Goal: Complete application form

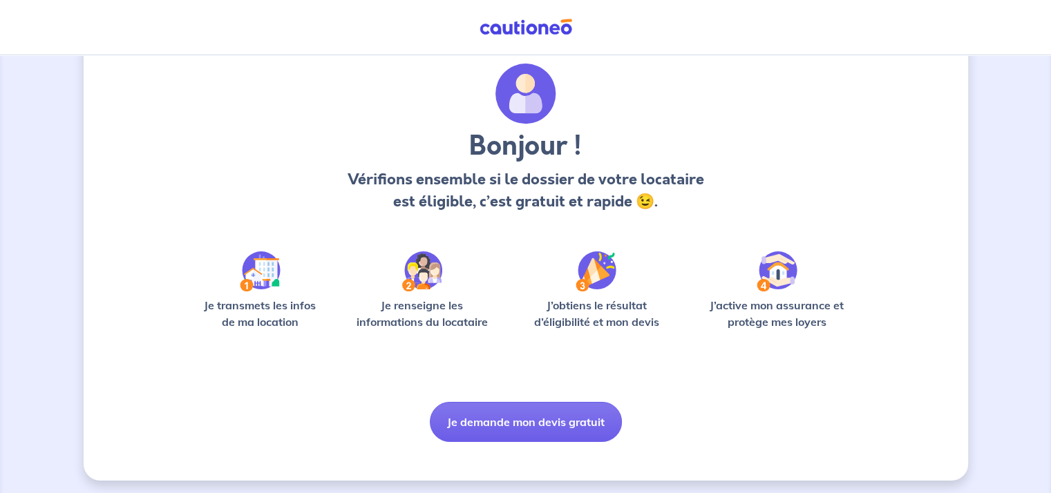
scroll to position [46, 0]
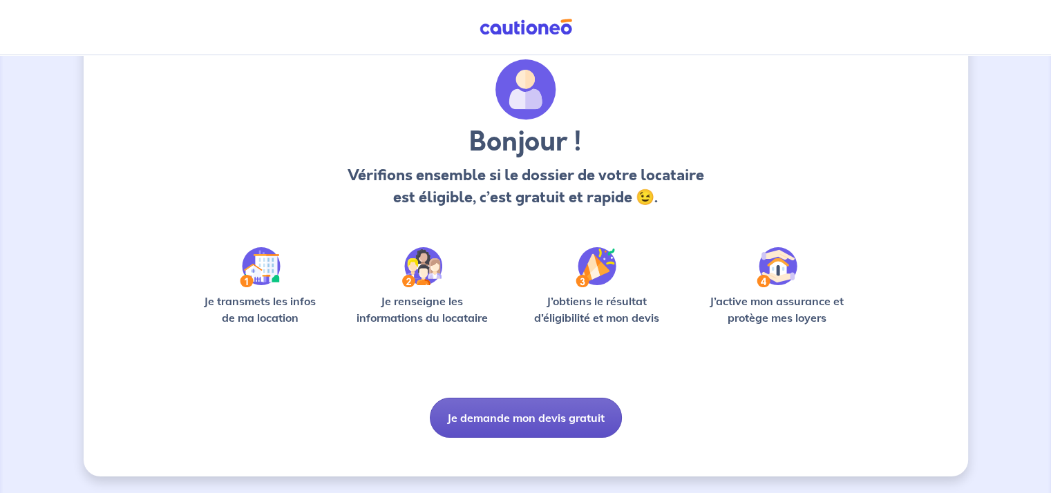
click at [505, 414] on button "Je demande mon devis gratuit" at bounding box center [526, 418] width 192 height 40
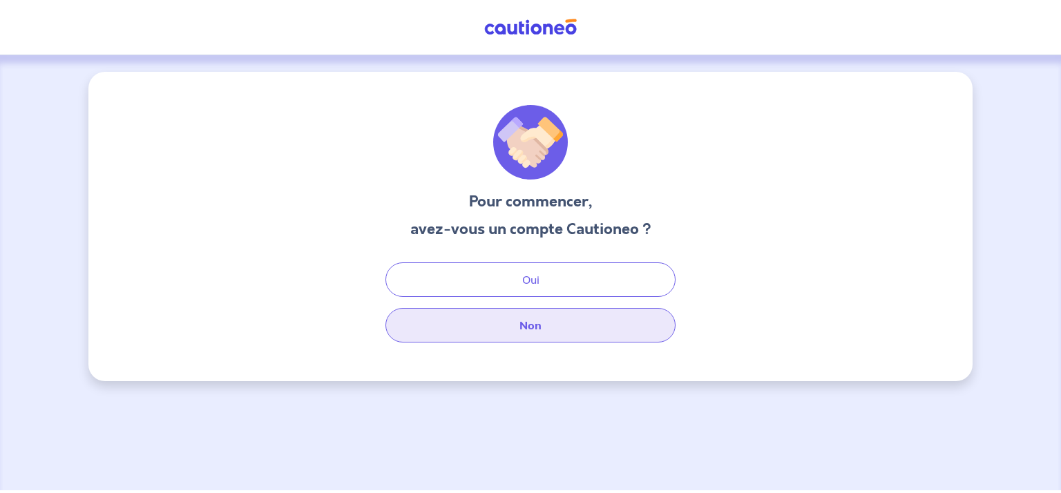
click at [523, 328] on button "Non" at bounding box center [531, 325] width 290 height 35
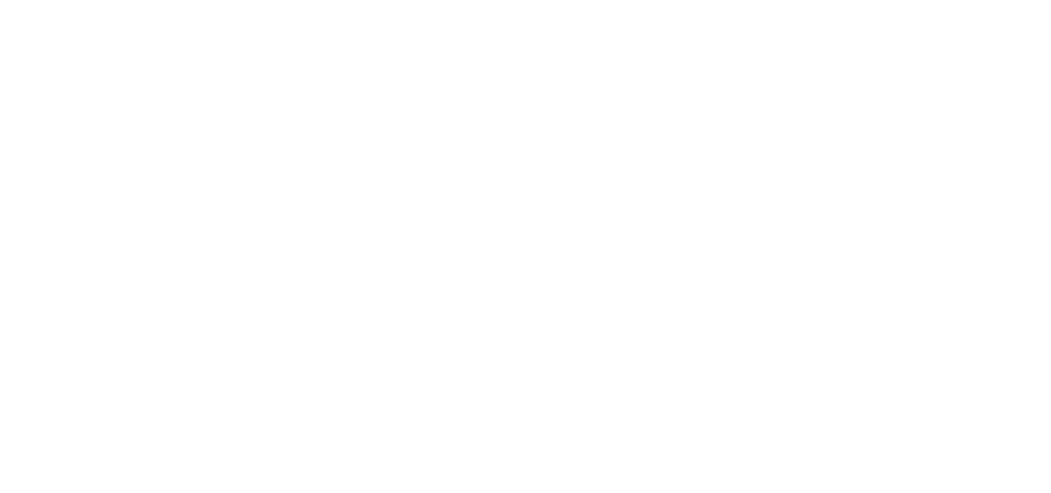
select select "FR"
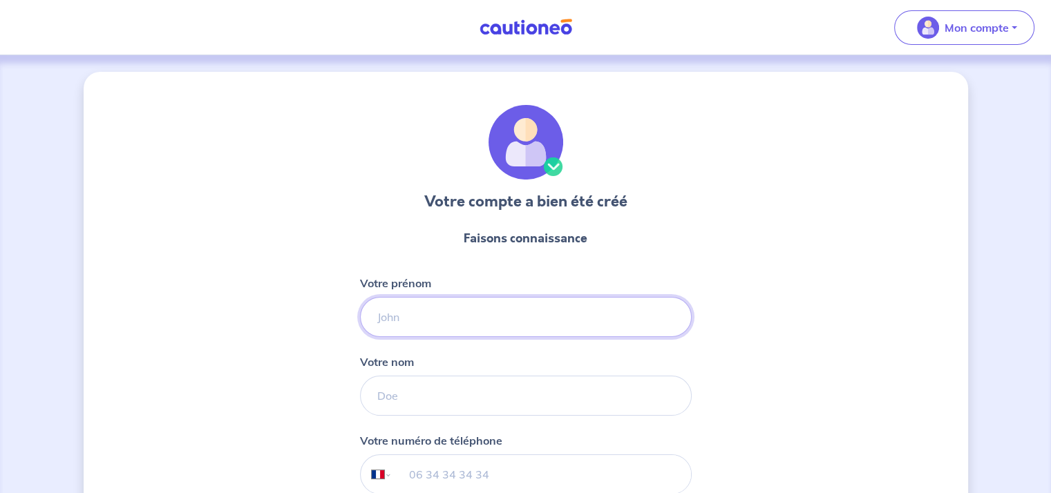
click at [408, 325] on input "Votre prénom" at bounding box center [526, 317] width 332 height 40
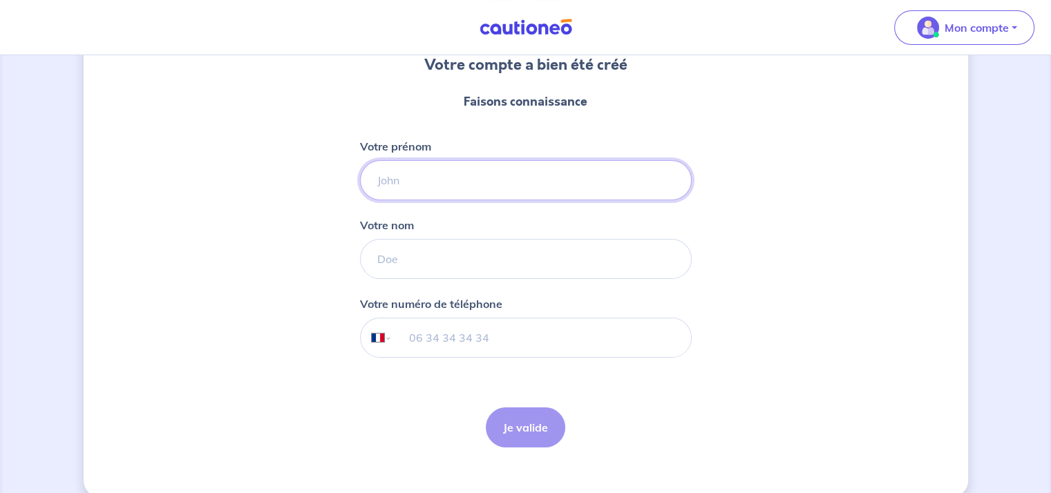
scroll to position [142, 0]
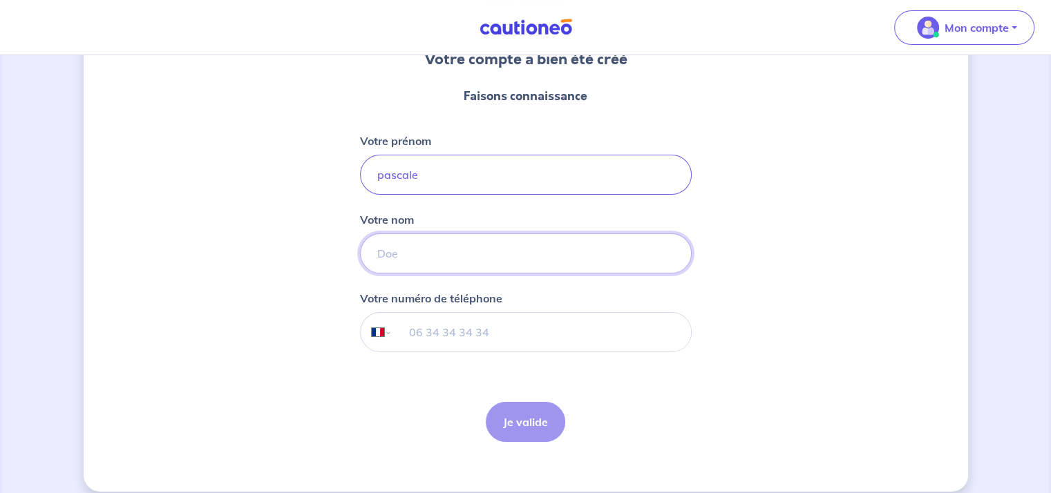
click at [405, 251] on input "Votre nom" at bounding box center [526, 254] width 332 height 40
drag, startPoint x: 383, startPoint y: 179, endPoint x: 374, endPoint y: 179, distance: 9.0
click at [374, 179] on input "pascale" at bounding box center [526, 175] width 332 height 40
type input "Pascale"
click at [405, 256] on input "Votre nom" at bounding box center [526, 254] width 332 height 40
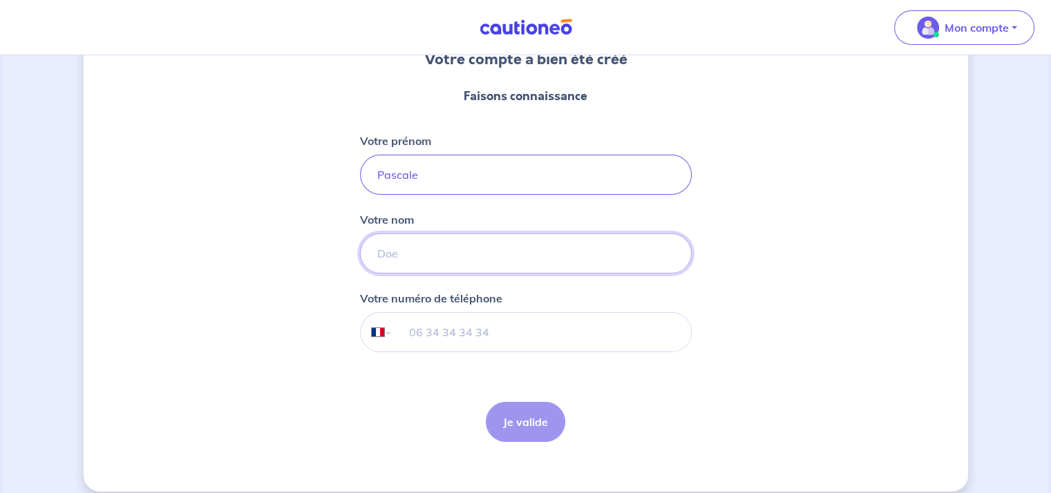
type input "BEGOULLE"
type input "06 82 68 43 50"
drag, startPoint x: 489, startPoint y: 254, endPoint x: 439, endPoint y: 245, distance: 51.2
click at [439, 245] on input "BEGOULLE donadel" at bounding box center [526, 254] width 332 height 40
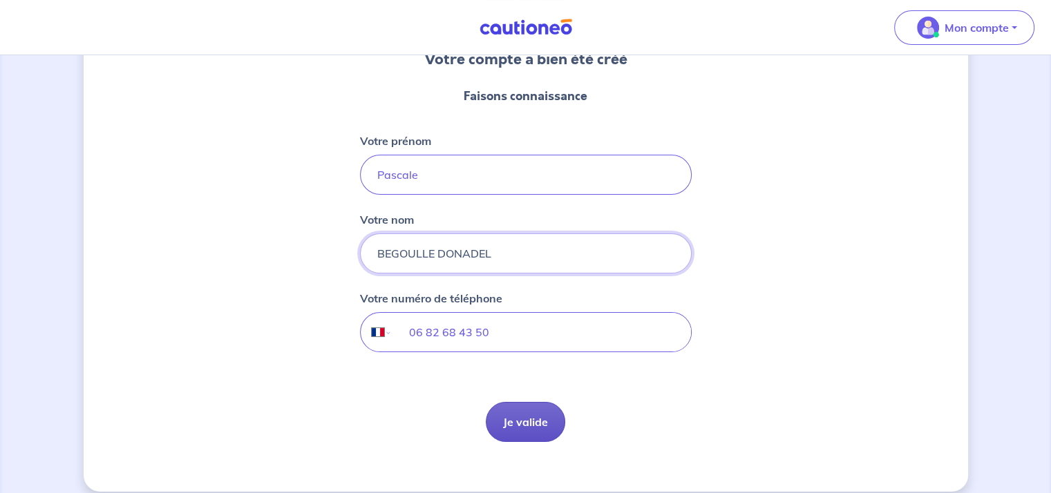
type input "BEGOULLE DONADEL"
click at [538, 430] on button "Je valide" at bounding box center [525, 422] width 79 height 40
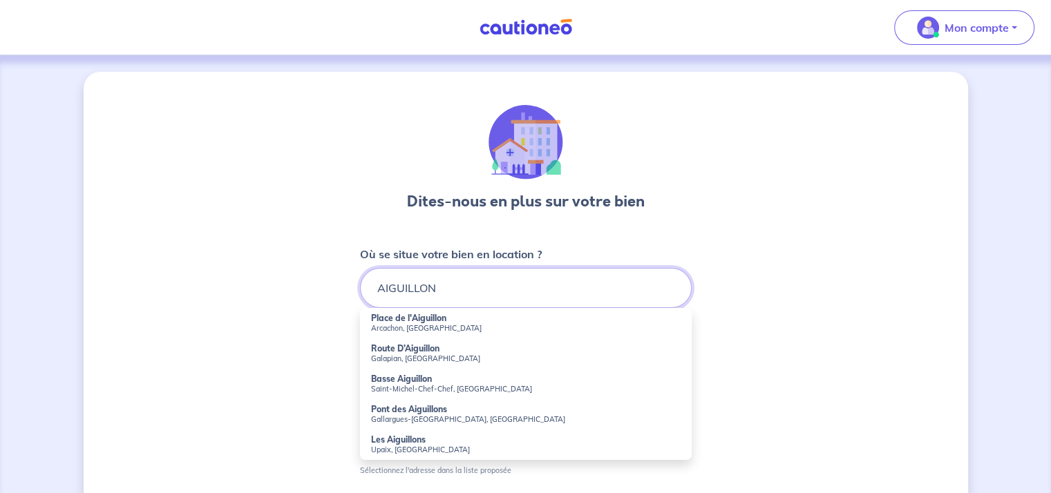
click at [577, 296] on input "AIGUILLON" at bounding box center [526, 288] width 332 height 40
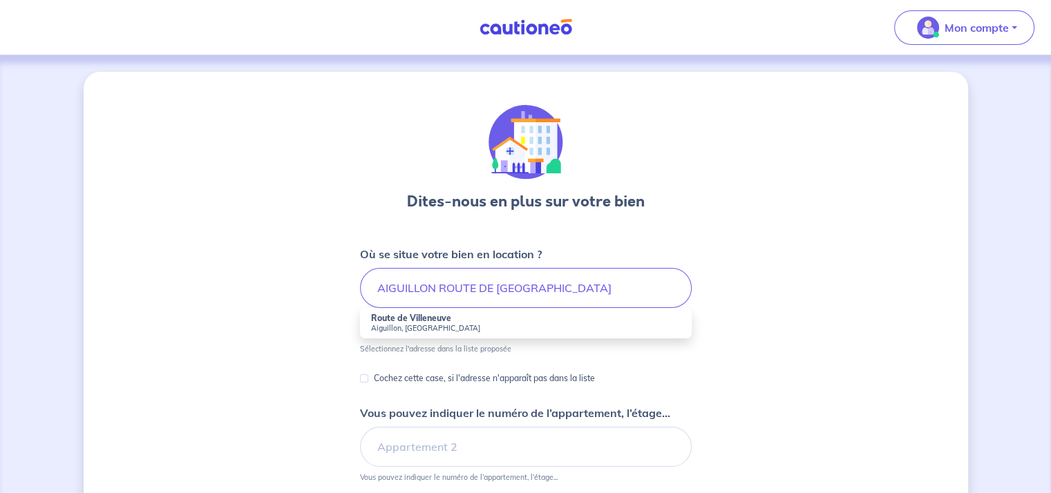
click at [417, 322] on strong "Route de Villeneuve" at bounding box center [411, 318] width 80 height 10
type input "[GEOGRAPHIC_DATA], [GEOGRAPHIC_DATA], [GEOGRAPHIC_DATA]"
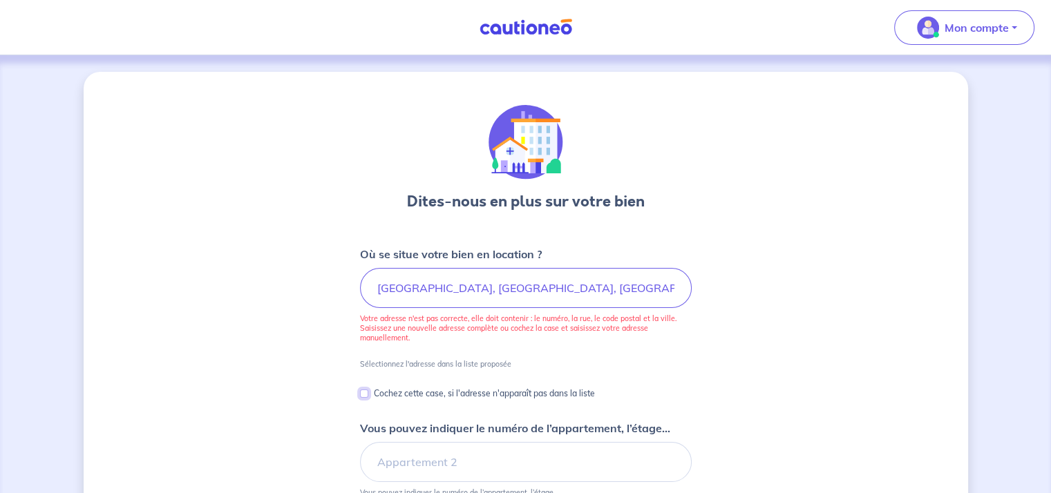
click at [366, 394] on input "Cochez cette case, si l'adresse n'apparaît pas dans la liste" at bounding box center [364, 394] width 8 height 8
checkbox input "true"
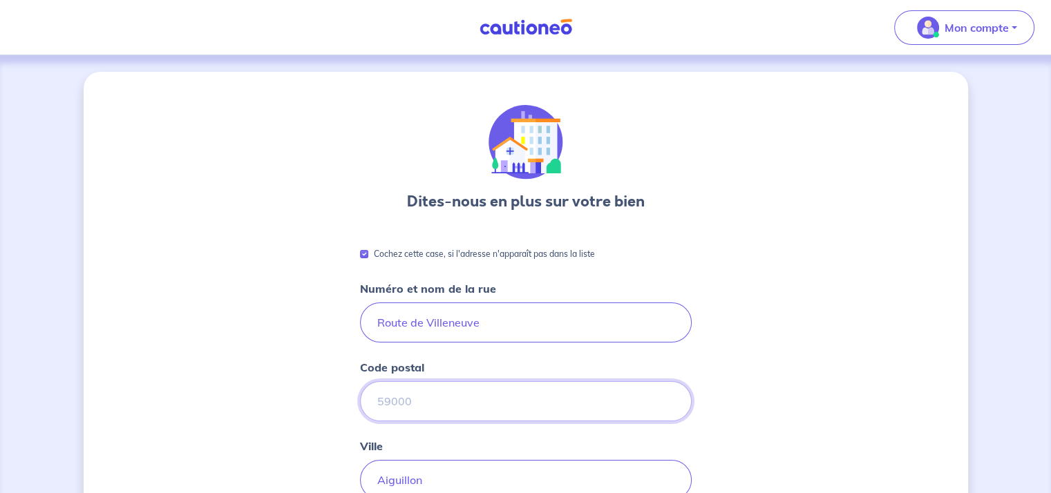
click at [464, 407] on input "Code postal" at bounding box center [526, 401] width 332 height 40
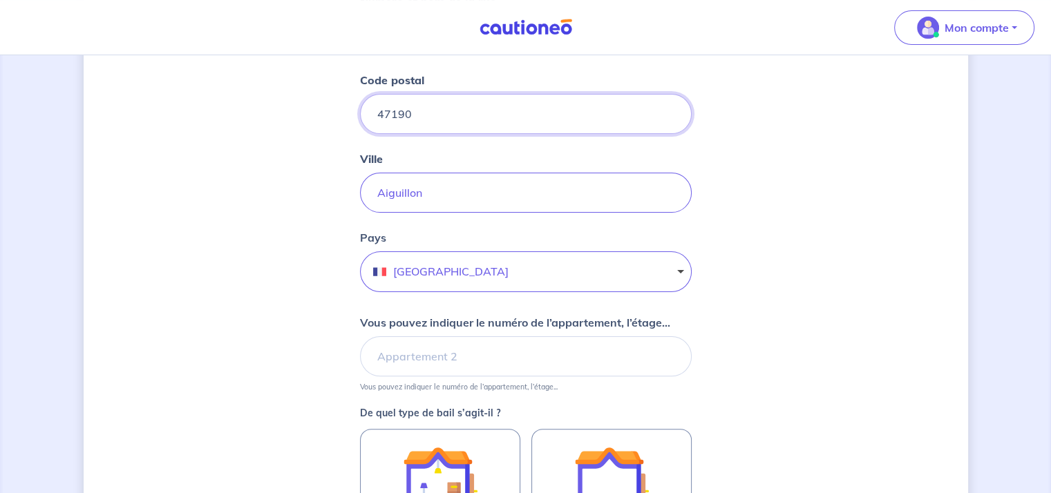
scroll to position [292, 0]
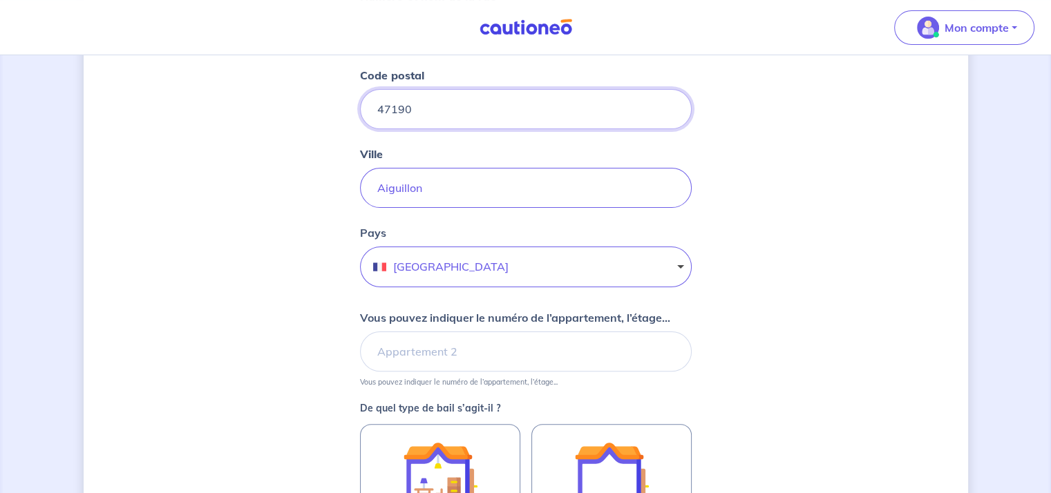
type input "47190"
click at [875, 262] on div "Dites-nous en plus sur votre bien Cochez cette case, si l'adresse n'apparaît pa…" at bounding box center [526, 255] width 884 height 951
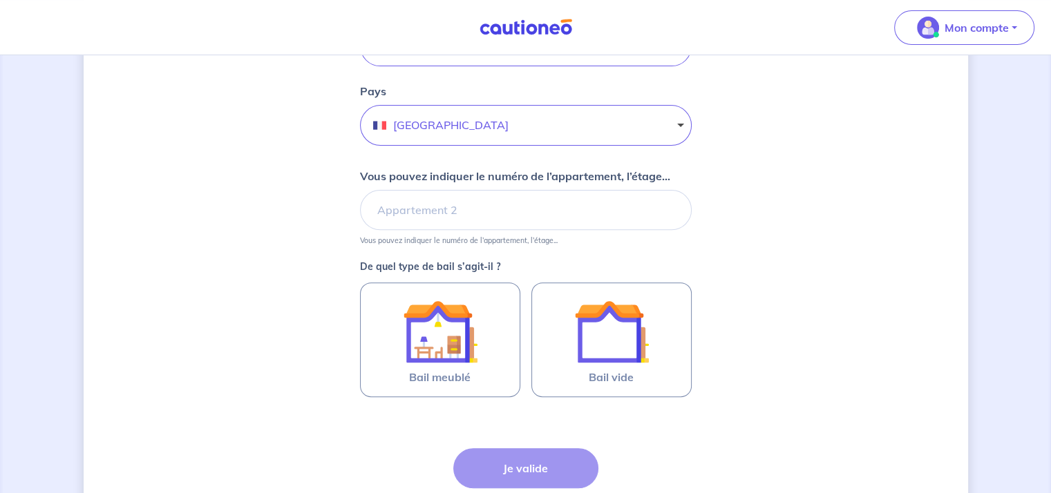
scroll to position [437, 0]
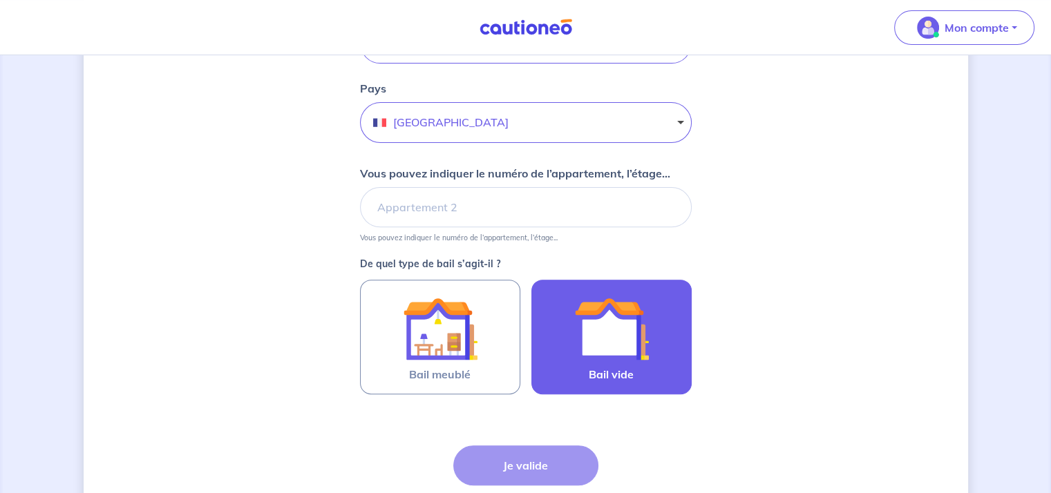
click at [641, 329] on img at bounding box center [611, 329] width 75 height 75
click at [0, 0] on input "Bail vide" at bounding box center [0, 0] width 0 height 0
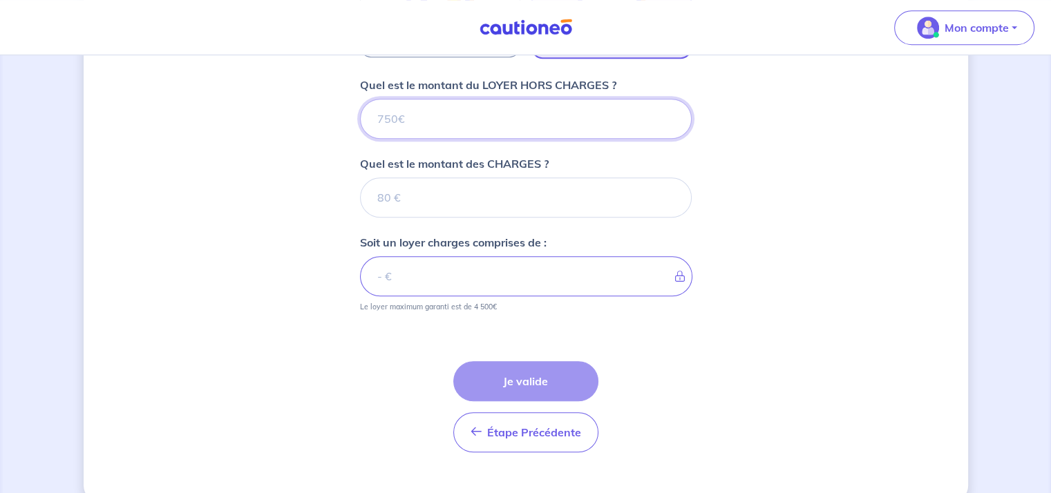
scroll to position [796, 0]
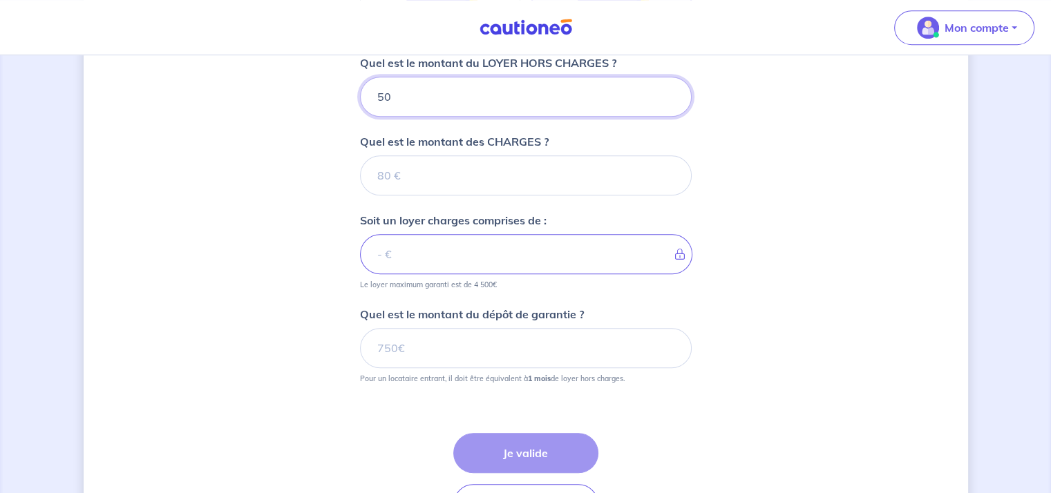
type input "500"
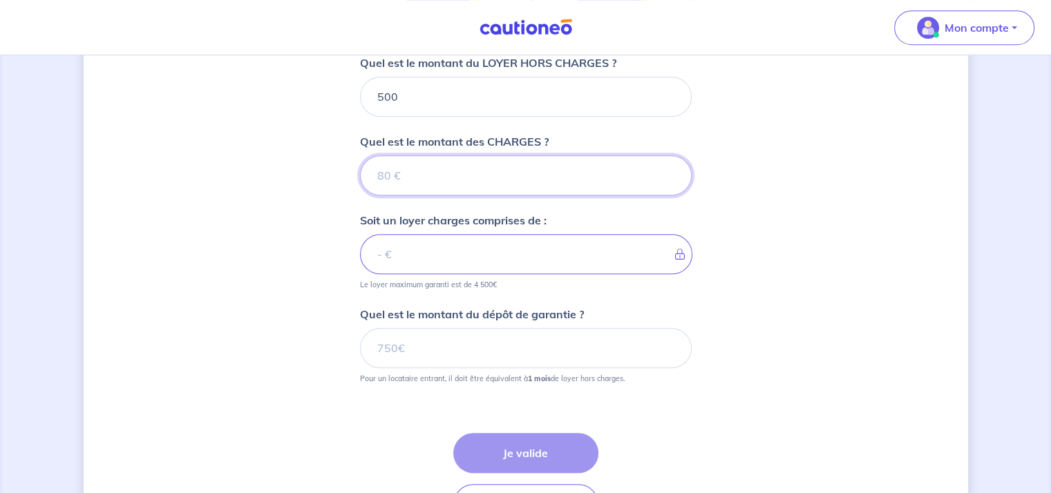
click at [417, 173] on input "Quel est le montant des CHARGES ?" at bounding box center [526, 175] width 332 height 40
type input "20"
type input "520"
type input "20"
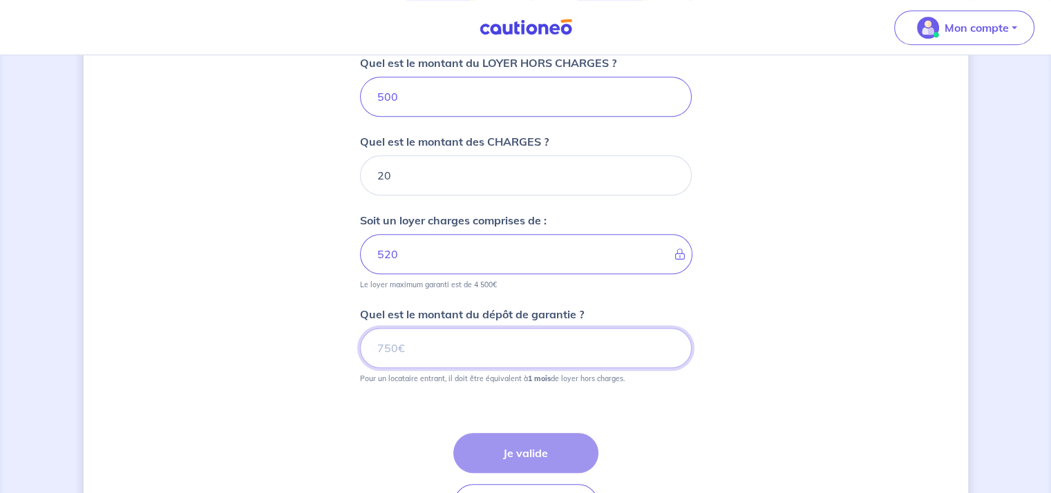
click at [437, 347] on input "Quel est le montant du dépôt de garantie ?" at bounding box center [526, 348] width 332 height 40
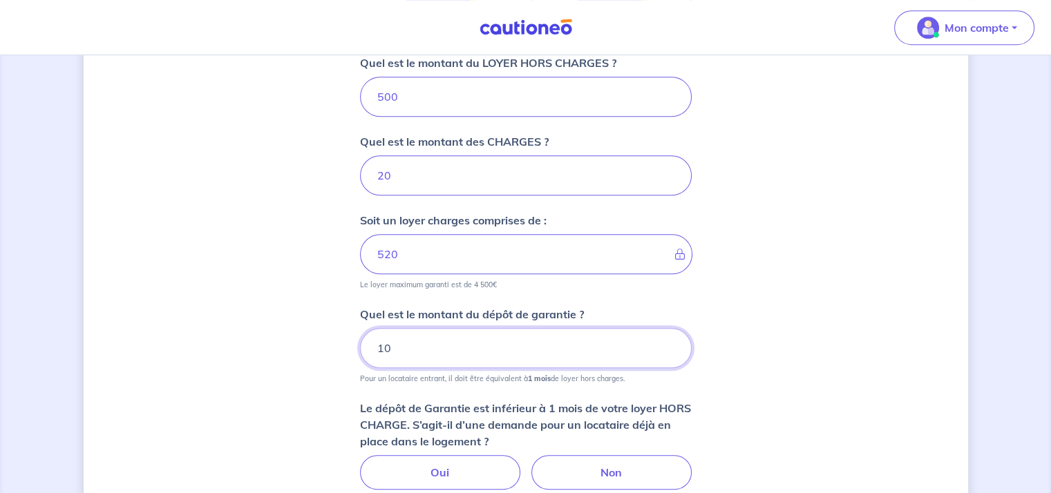
type input "1"
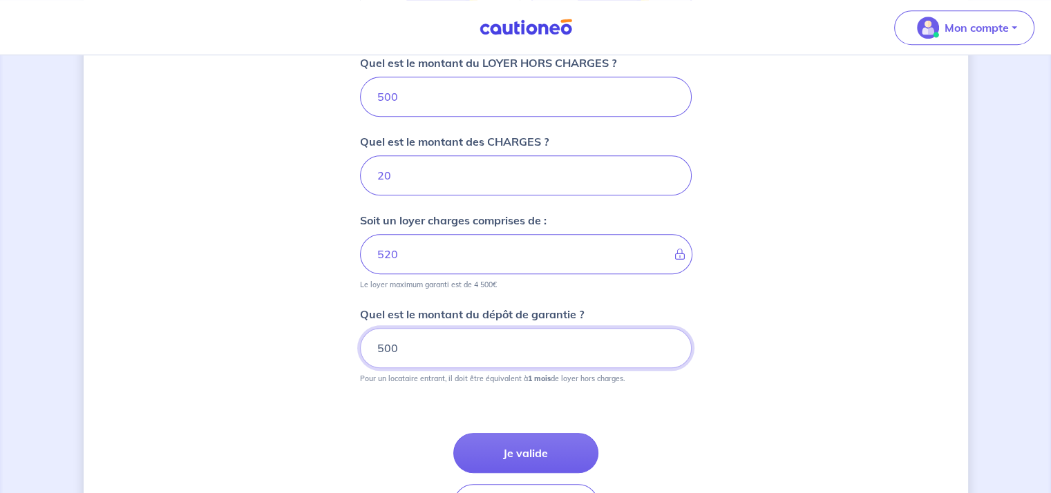
scroll to position [890, 0]
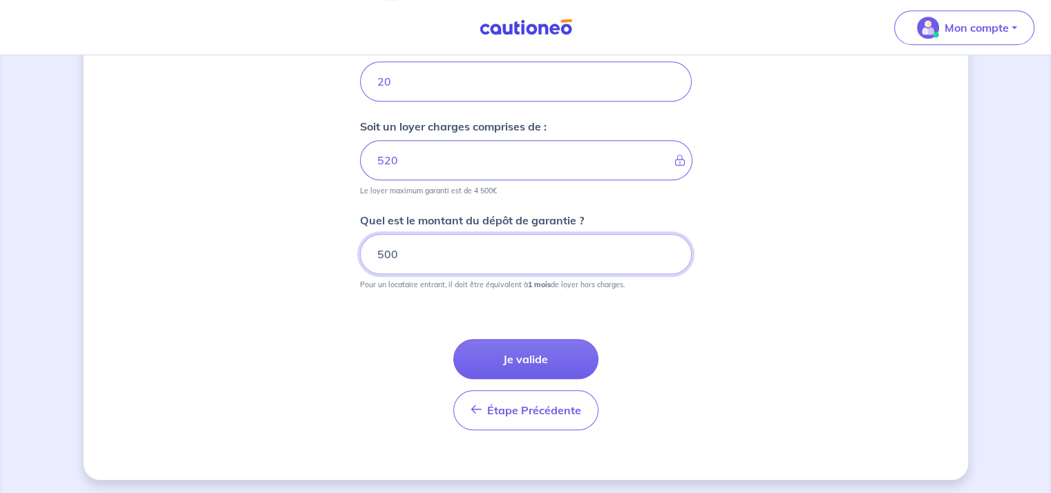
drag, startPoint x: 404, startPoint y: 255, endPoint x: 384, endPoint y: 256, distance: 19.4
click at [382, 256] on input "500" at bounding box center [526, 254] width 332 height 40
type input "500"
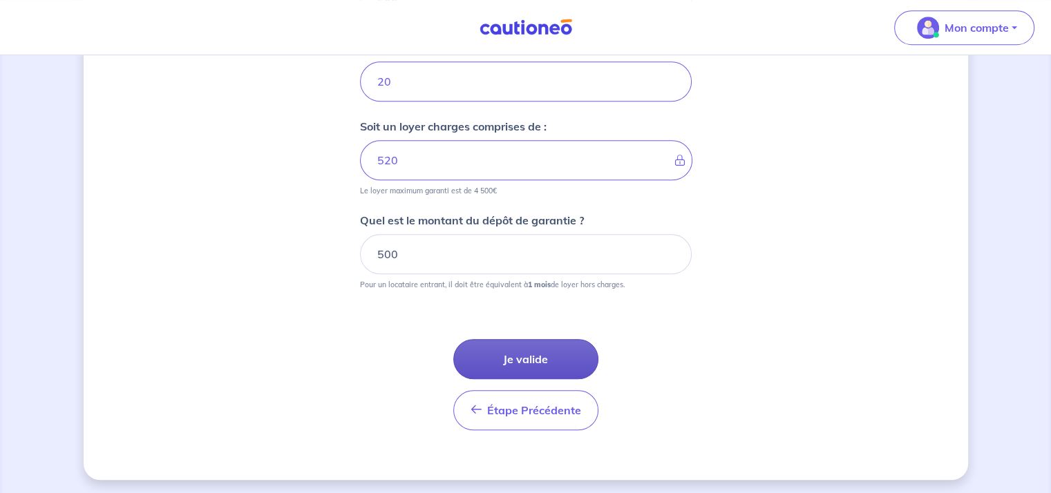
click at [556, 367] on button "Je valide" at bounding box center [525, 359] width 145 height 40
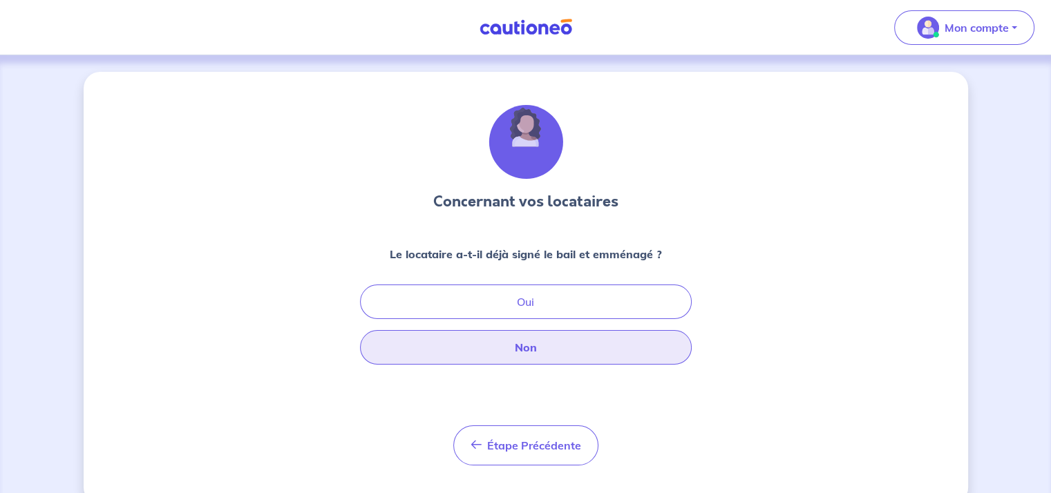
click at [546, 347] on button "Non" at bounding box center [526, 347] width 332 height 35
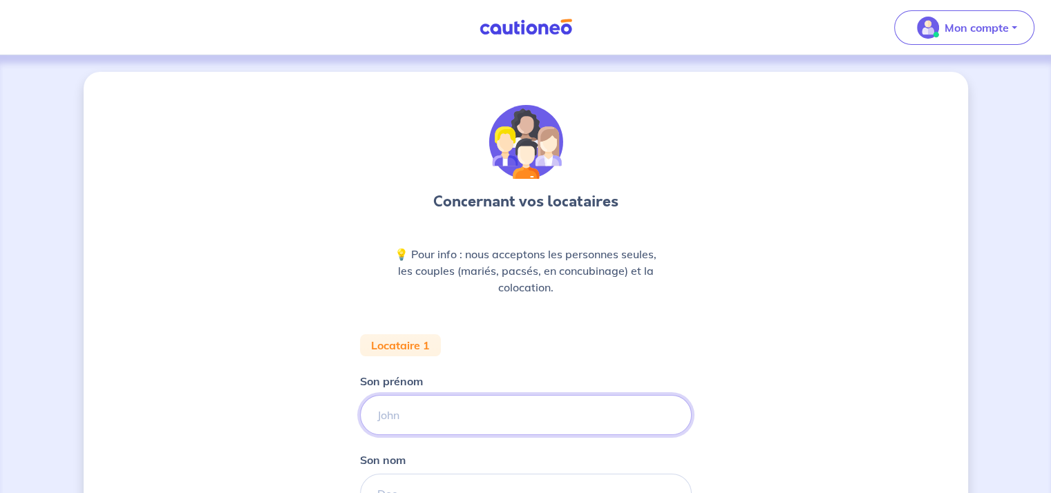
click at [406, 423] on input "Son prénom" at bounding box center [526, 415] width 332 height 40
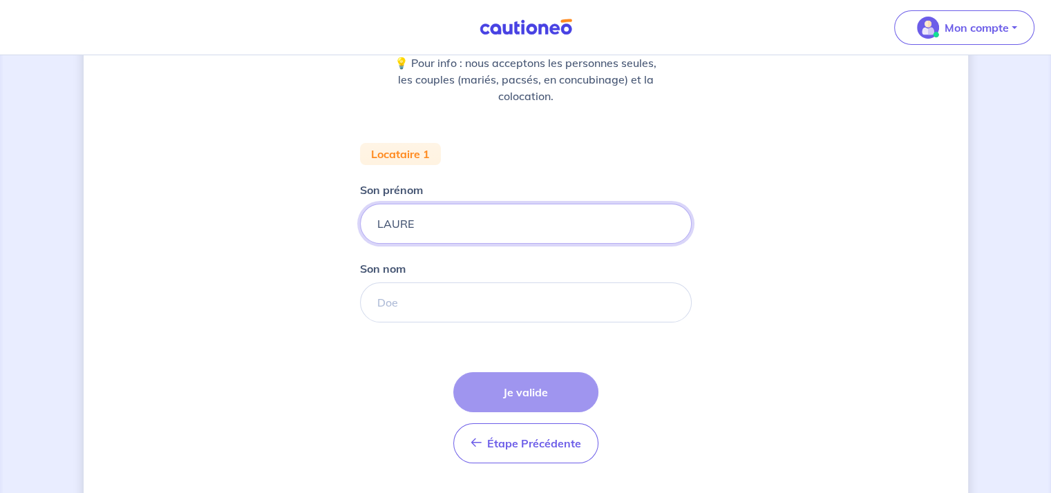
scroll to position [211, 0]
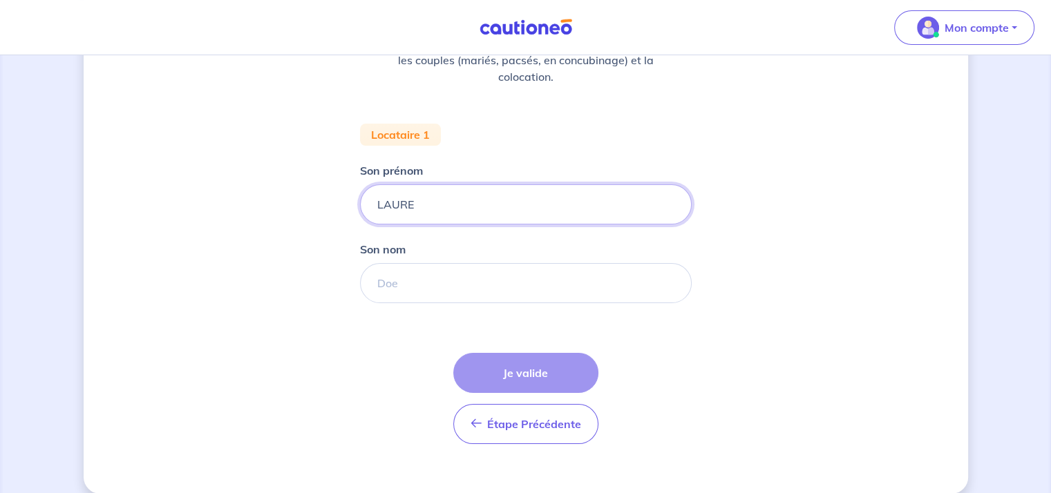
type input "LAURE"
click at [410, 281] on input "Son nom" at bounding box center [526, 283] width 332 height 40
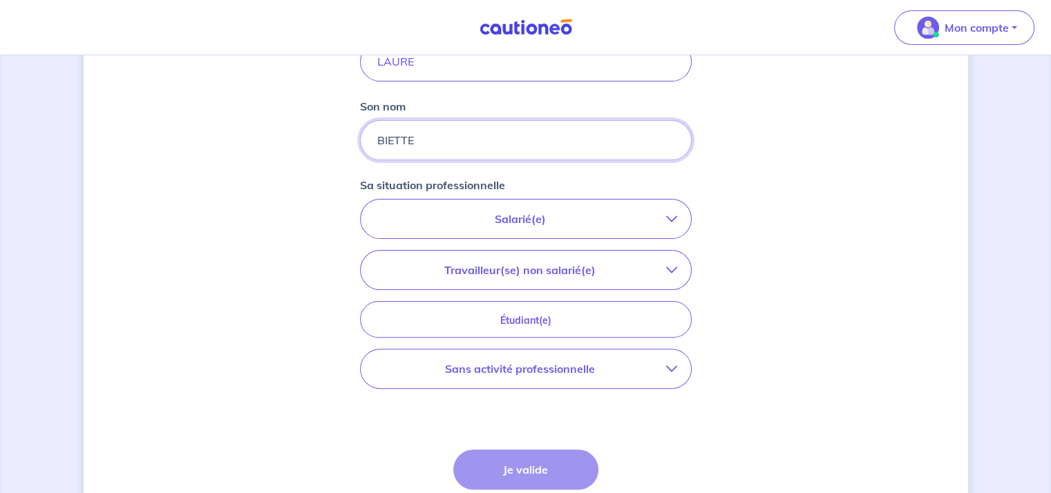
scroll to position [357, 0]
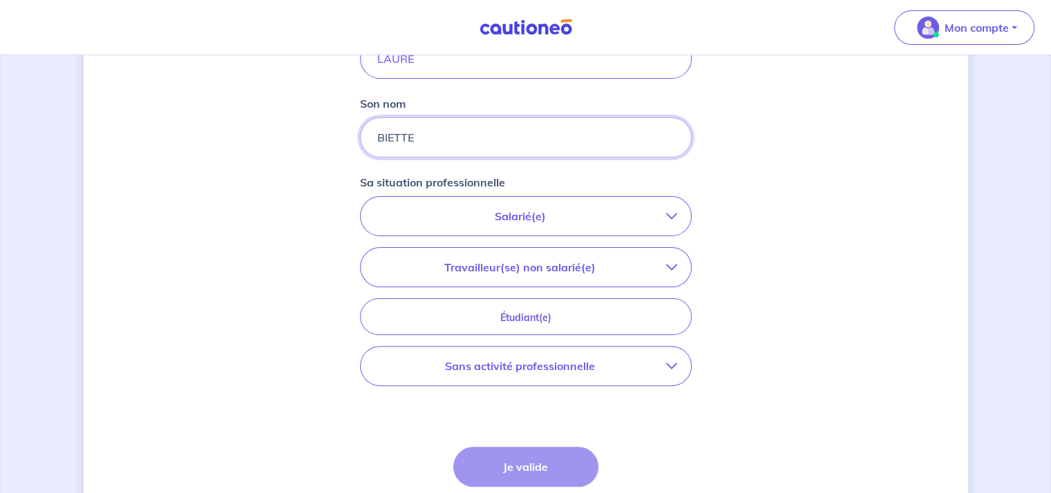
type input "BIETTE"
click at [563, 259] on p "Travailleur(se) non salarié(e)" at bounding box center [520, 267] width 292 height 17
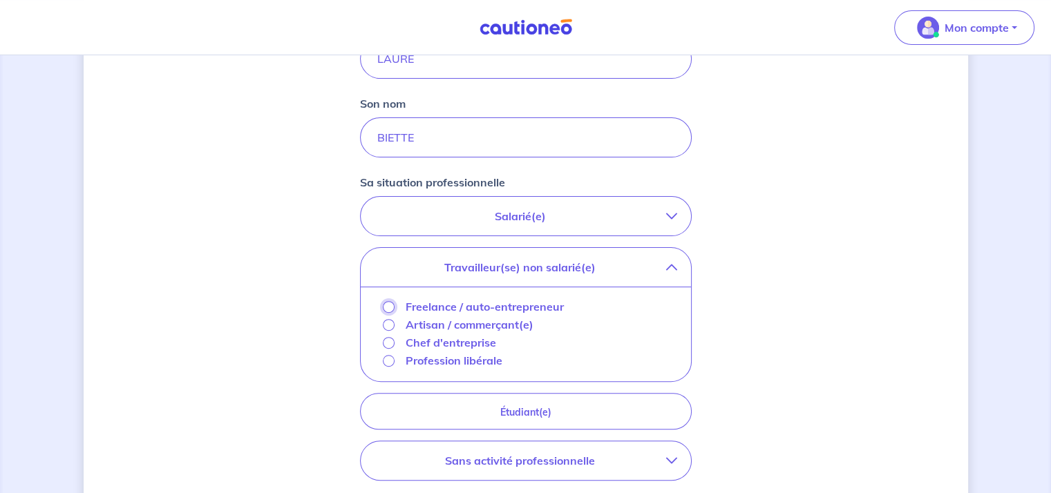
click at [388, 305] on input "Freelance / auto-entrepreneur" at bounding box center [389, 307] width 12 height 12
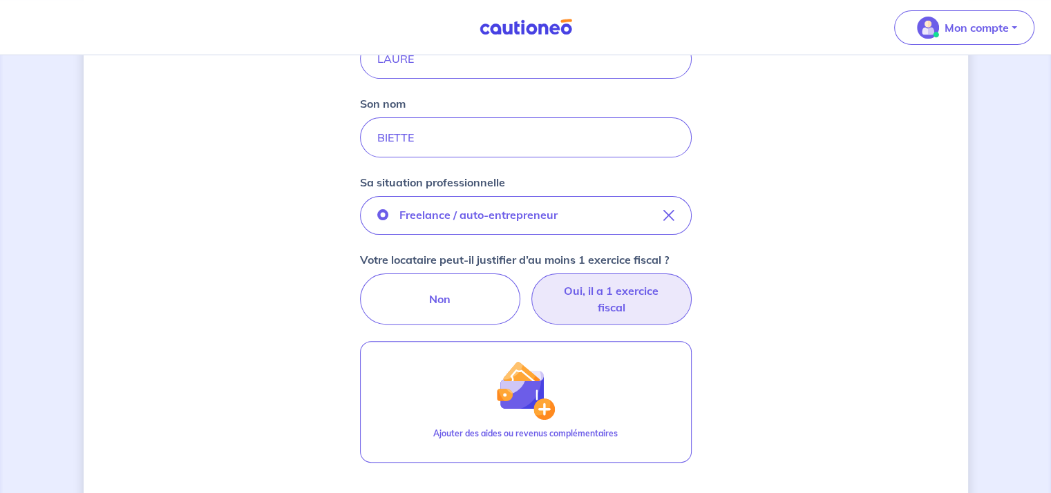
click at [636, 299] on label "Oui, il a 1 exercice fiscal" at bounding box center [611, 299] width 160 height 51
click at [530, 283] on input "Oui, il a 1 exercice fiscal" at bounding box center [525, 278] width 9 height 9
radio input "true"
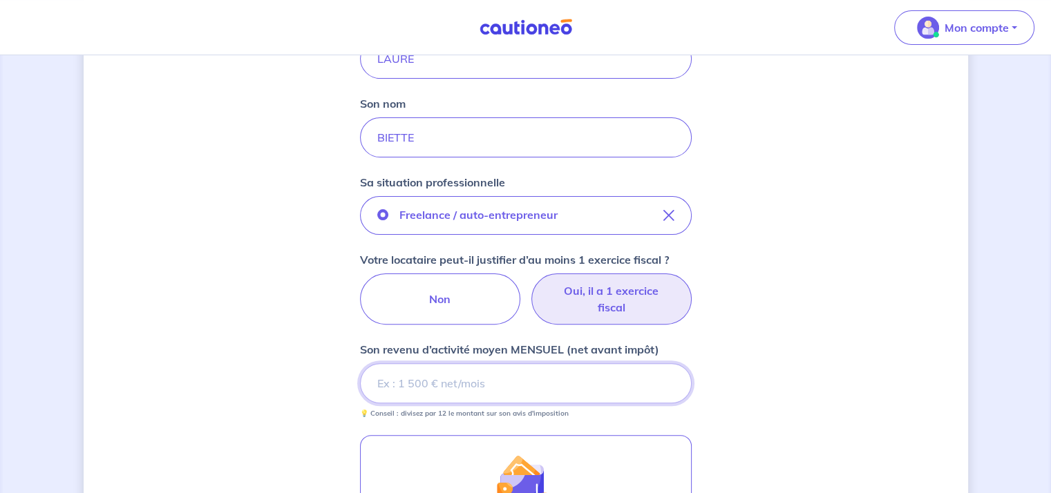
click at [381, 383] on input "Son revenu d’activité moyen MENSUEL (net avant impôt)" at bounding box center [526, 383] width 332 height 40
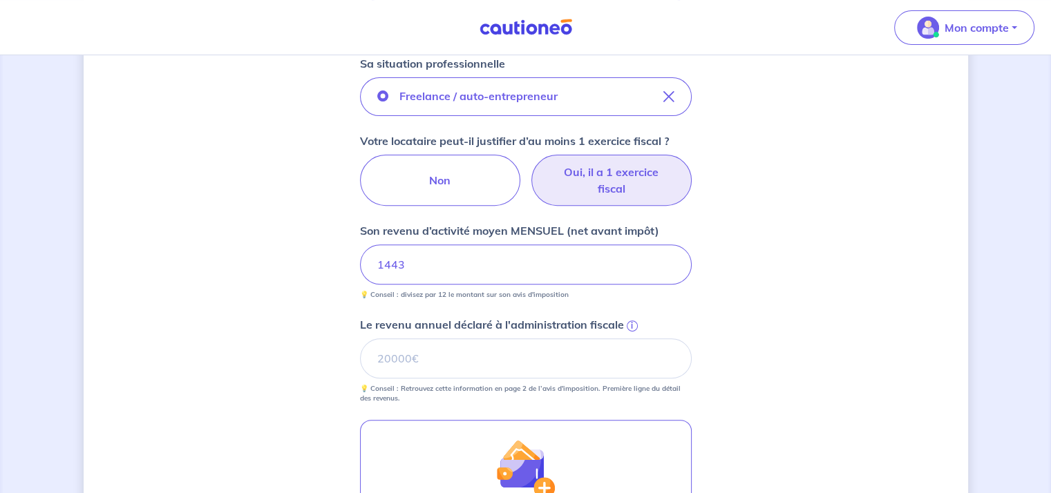
scroll to position [478, 0]
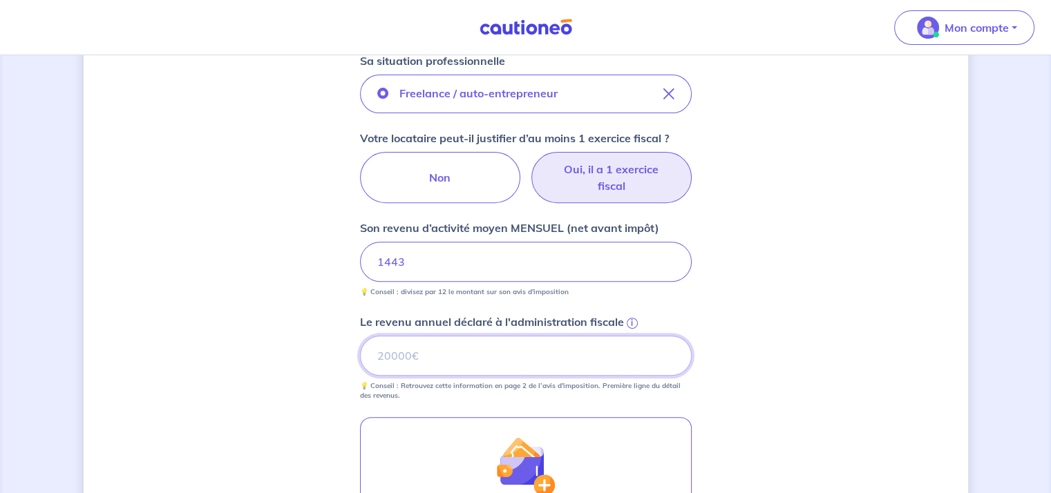
click at [417, 354] on input "Le revenu annuel déclaré à l'administration fiscale i" at bounding box center [526, 356] width 332 height 40
click at [632, 321] on span "i" at bounding box center [632, 323] width 11 height 11
click at [632, 336] on input "Le revenu annuel déclaré à l'administration fiscale i" at bounding box center [526, 356] width 332 height 40
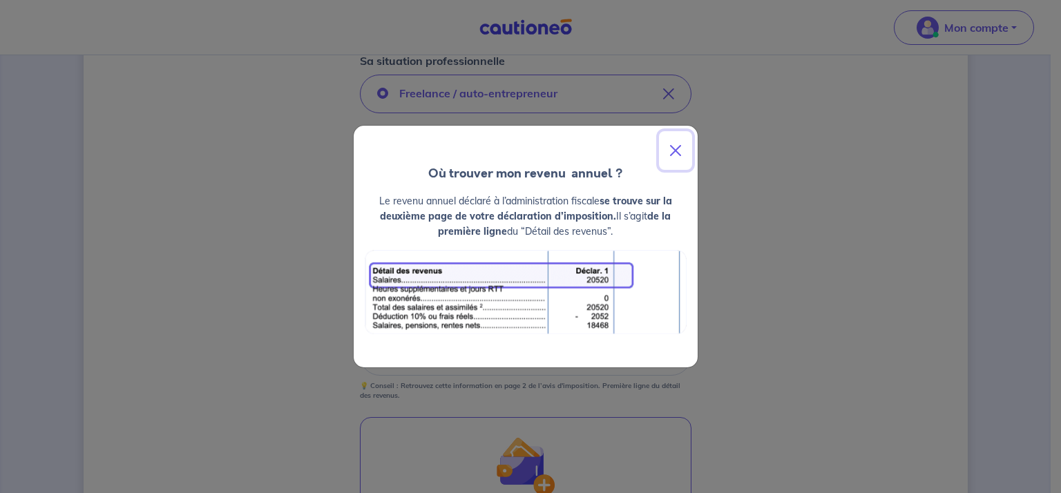
click at [672, 151] on button "Close" at bounding box center [675, 150] width 33 height 39
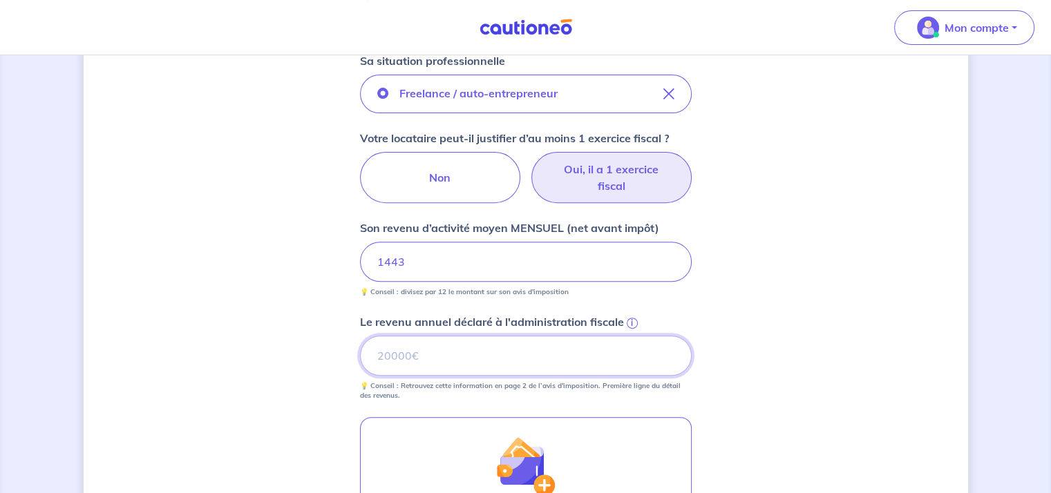
click at [405, 360] on input "Le revenu annuel déclaré à l'administration fiscale i" at bounding box center [526, 356] width 332 height 40
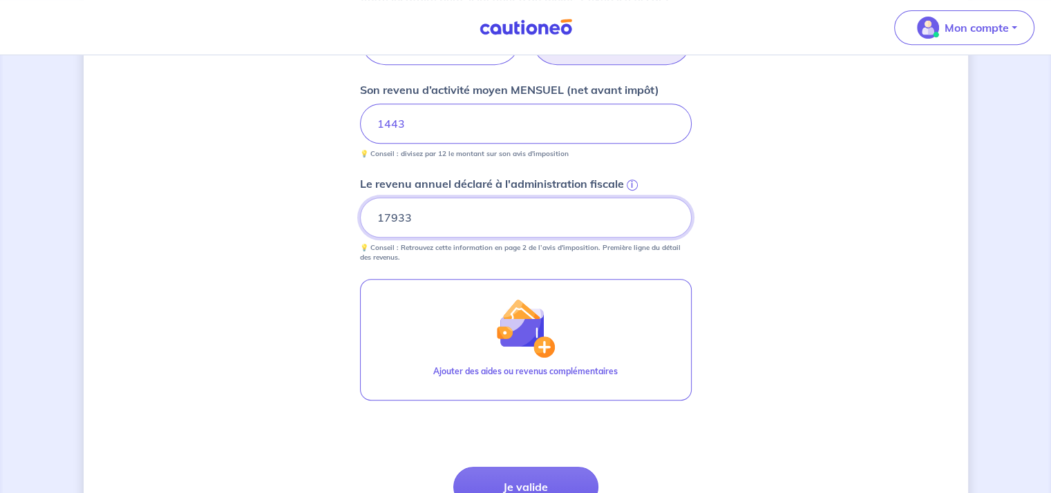
scroll to position [649, 0]
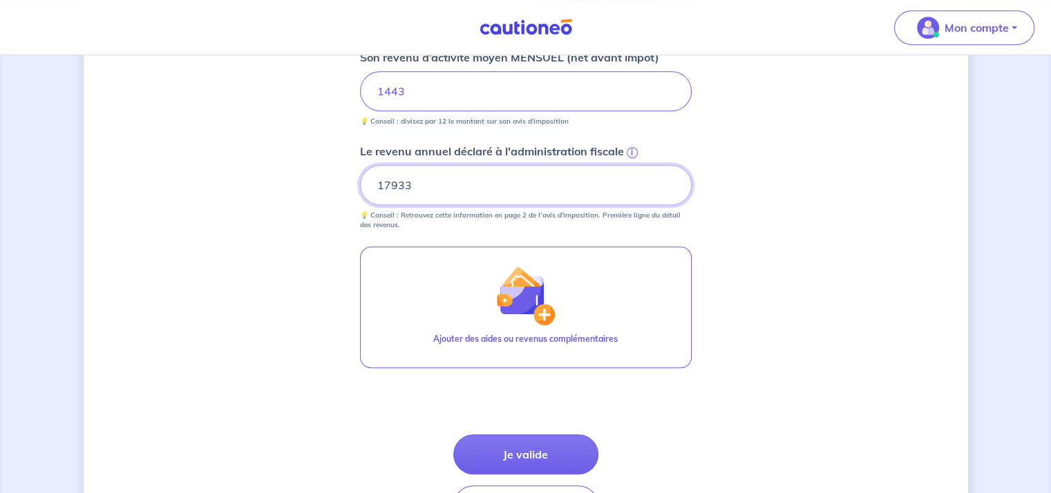
type input "17933"
click at [634, 149] on span "i" at bounding box center [632, 152] width 11 height 11
click at [634, 165] on input "17933" at bounding box center [526, 185] width 332 height 40
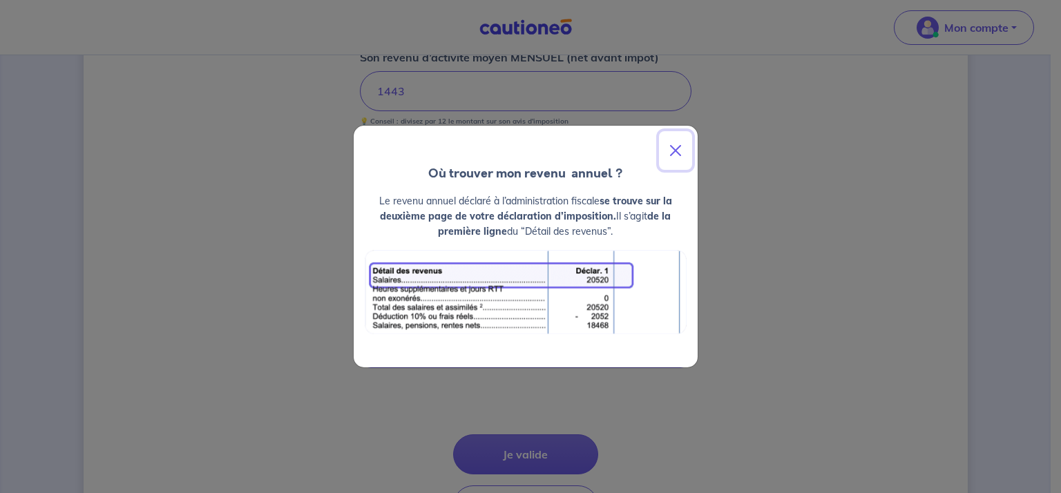
click at [676, 148] on button "Close" at bounding box center [675, 150] width 33 height 39
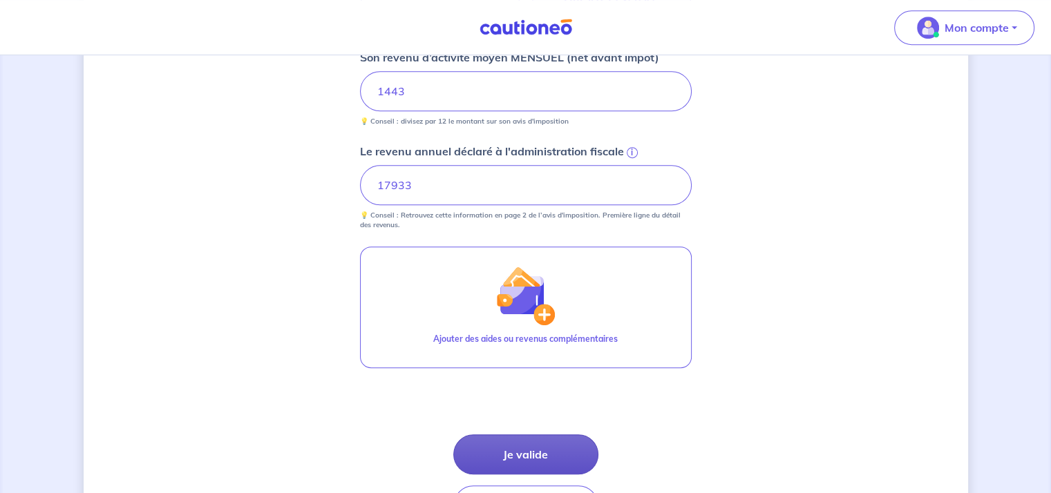
click at [540, 451] on button "Je valide" at bounding box center [525, 455] width 145 height 40
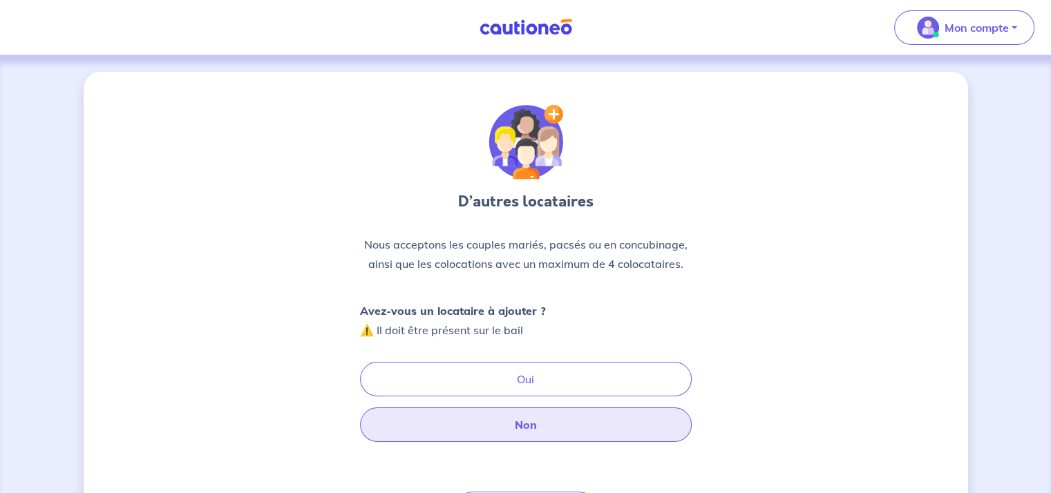
click at [569, 431] on button "Non" at bounding box center [526, 425] width 332 height 35
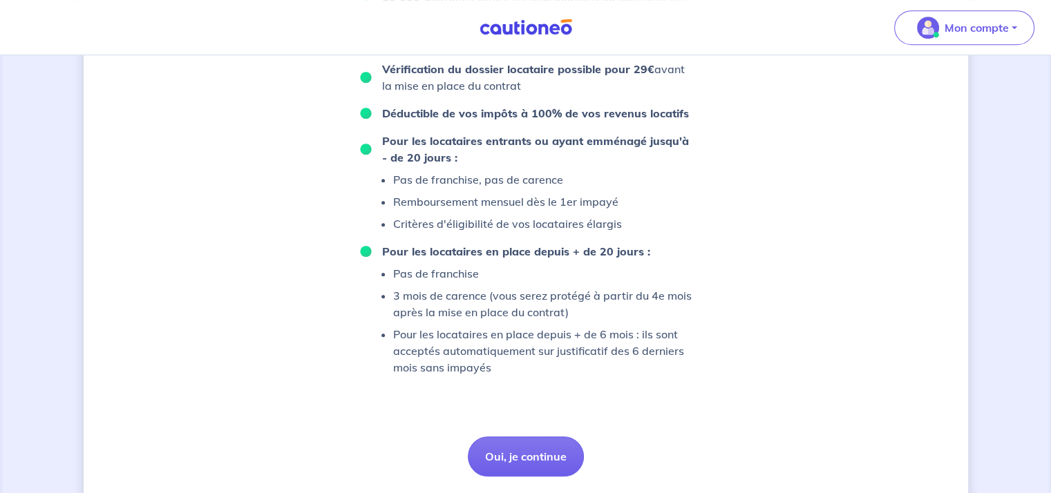
scroll to position [933, 0]
click at [544, 442] on button "Oui, je continue" at bounding box center [526, 455] width 116 height 40
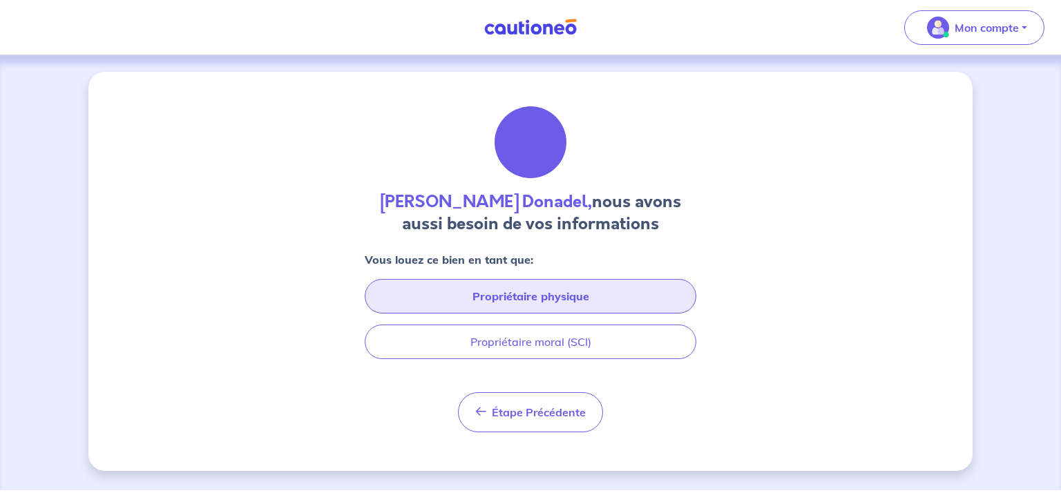
click at [511, 300] on button "Propriétaire physique" at bounding box center [531, 296] width 332 height 35
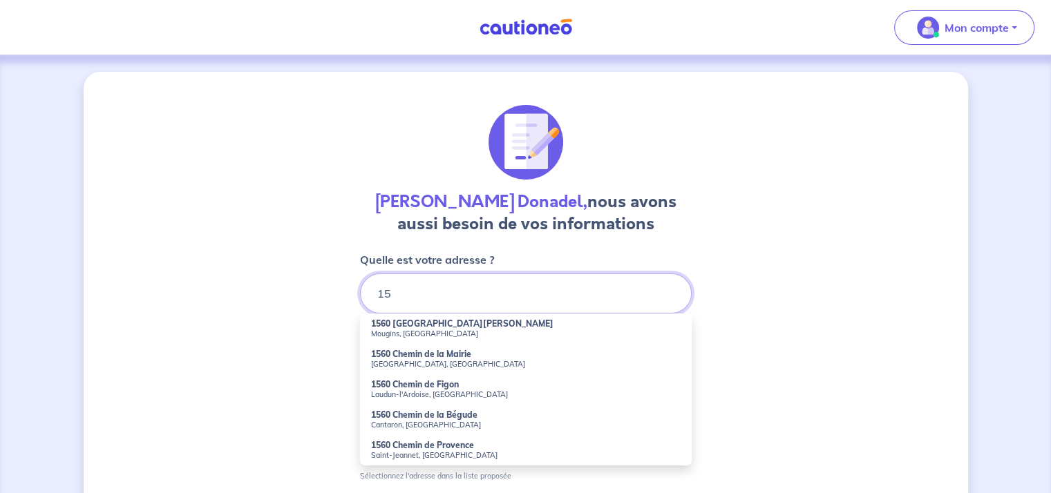
type input "1"
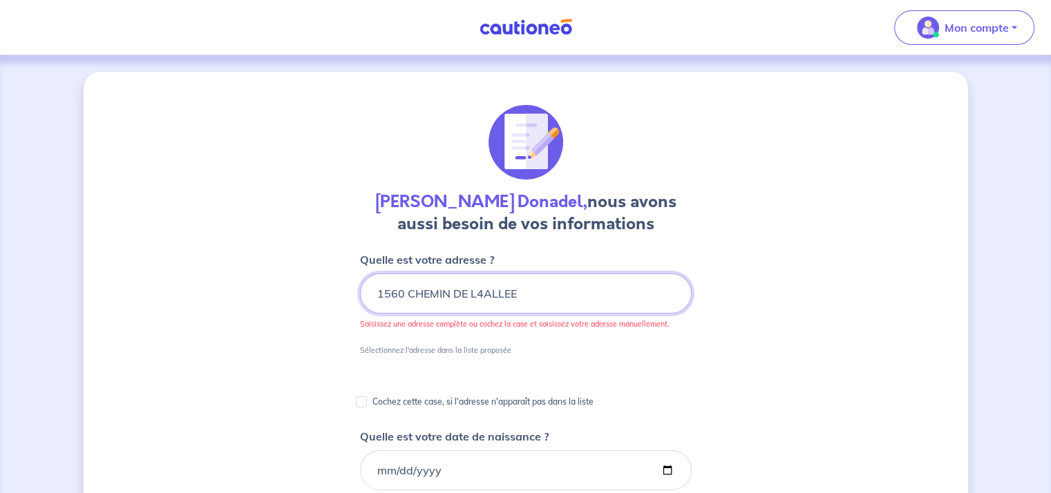
click at [481, 295] on input "1560 CHEMIN DE L4ALLEE" at bounding box center [526, 294] width 332 height 40
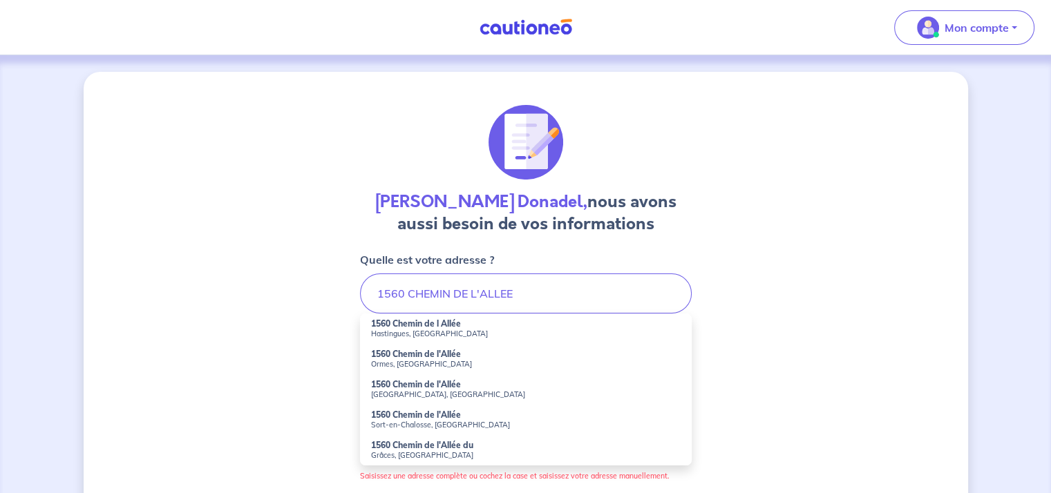
click at [428, 331] on small "Hastingues, [GEOGRAPHIC_DATA]" at bounding box center [526, 334] width 310 height 10
type input "1560 Chemin de l Allée, [GEOGRAPHIC_DATA], [GEOGRAPHIC_DATA]"
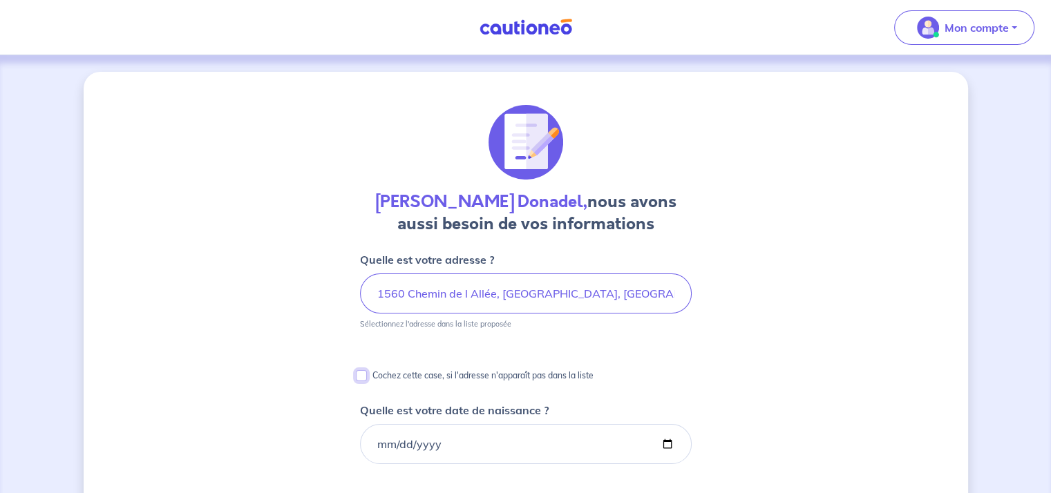
click at [363, 376] on input "Cochez cette case, si l'adresse n'apparaît pas dans la liste" at bounding box center [361, 375] width 11 height 11
checkbox input "true"
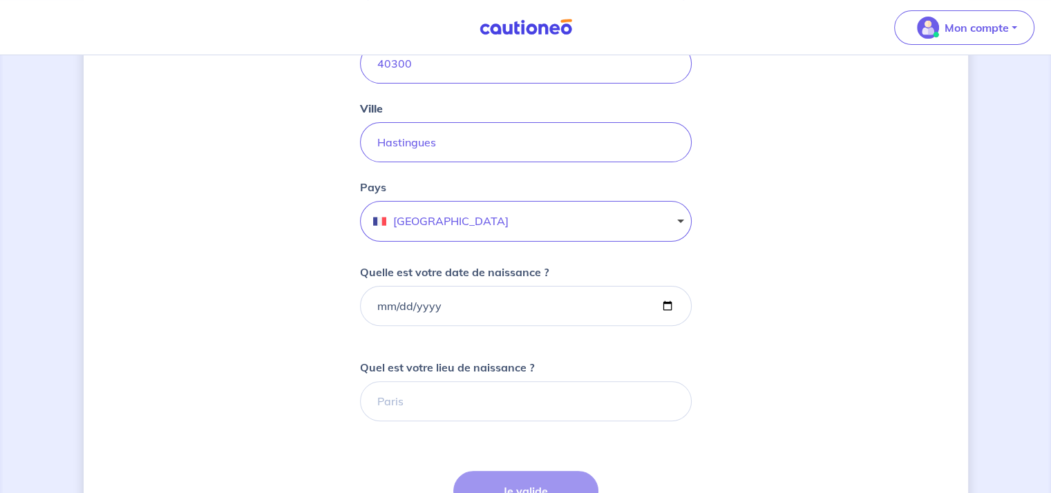
scroll to position [398, 0]
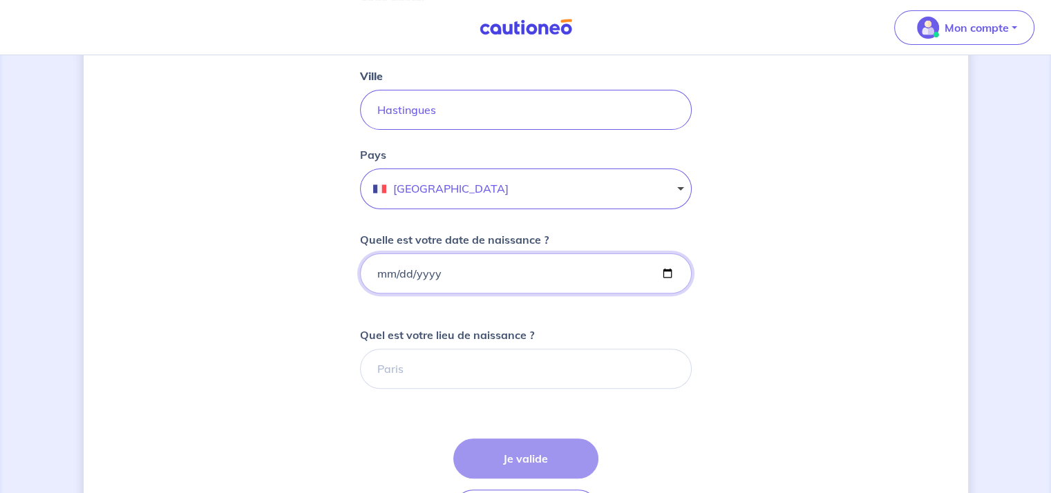
click at [375, 273] on input "Quelle est votre date de naissance ?" at bounding box center [526, 274] width 332 height 40
type input "[DATE]"
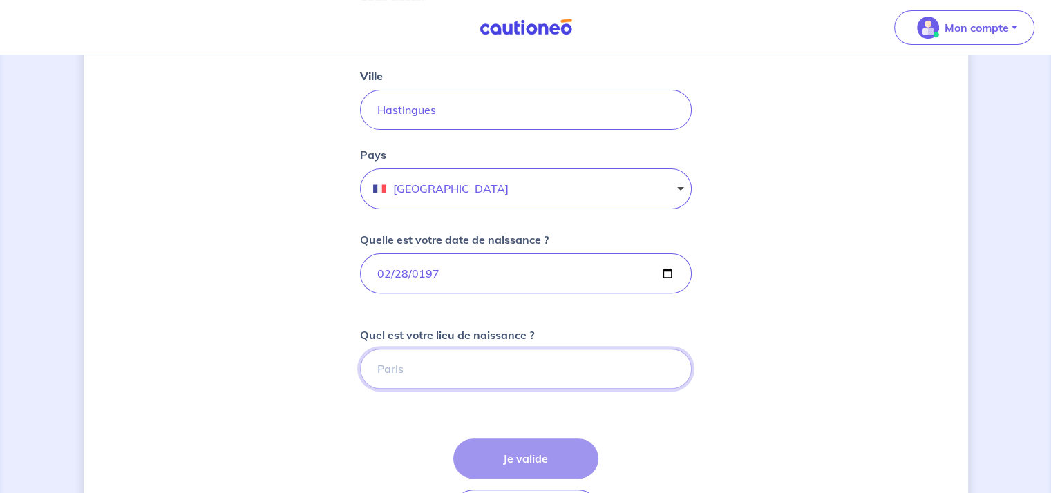
click at [425, 368] on input "Quel est votre lieu de naissance ?" at bounding box center [526, 369] width 332 height 40
type input "TONNEINS"
click at [527, 452] on button "Je valide" at bounding box center [525, 459] width 145 height 40
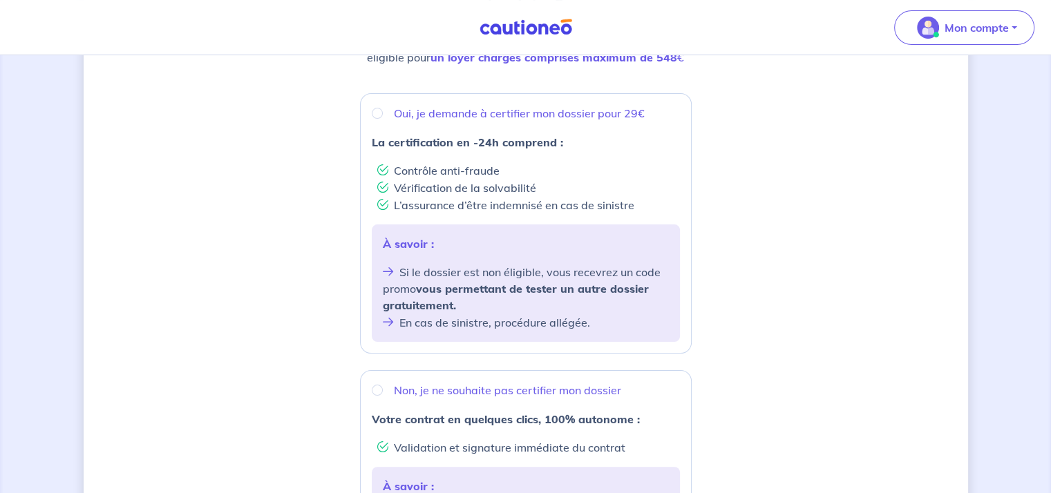
scroll to position [228, 0]
click at [377, 115] on input "Oui, je demande à certifier mon dossier pour 29€" at bounding box center [377, 115] width 11 height 11
radio input "true"
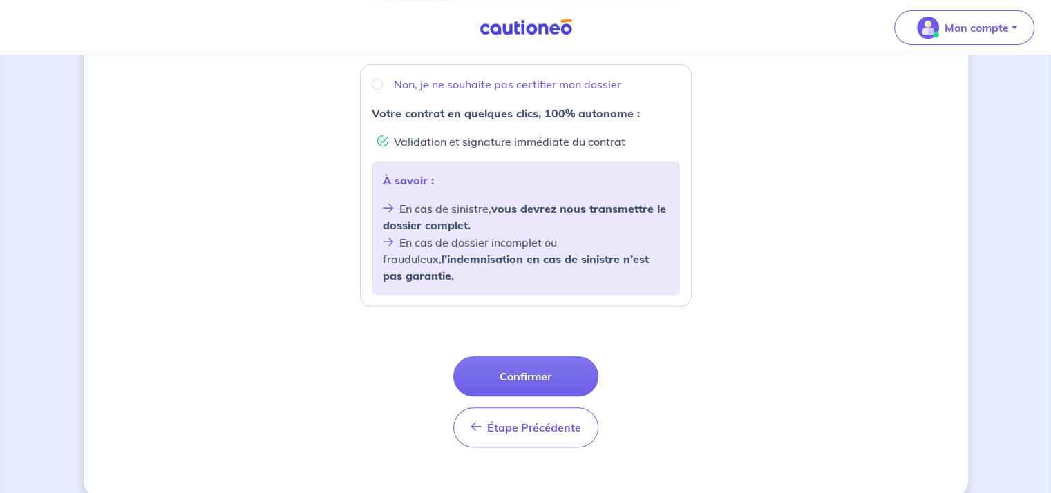
scroll to position [542, 0]
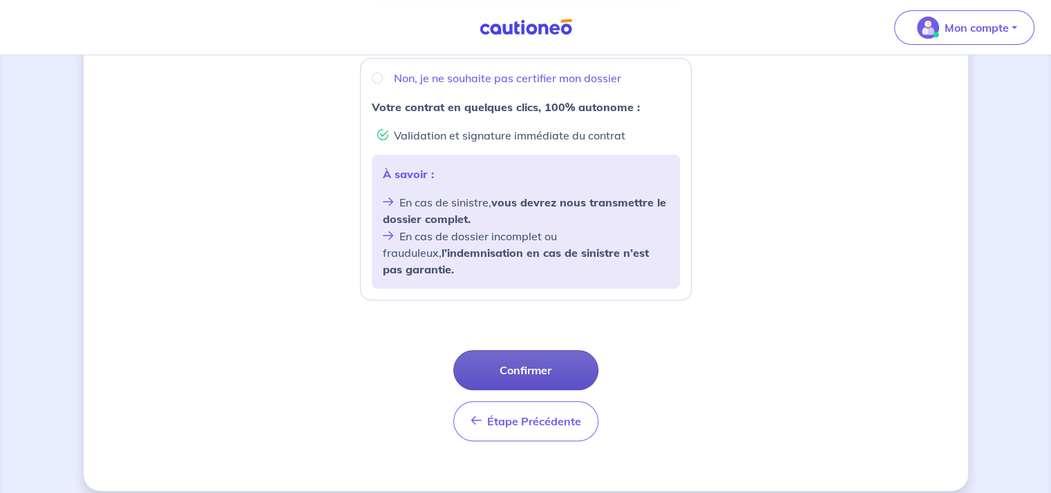
click at [536, 350] on button "Confirmer" at bounding box center [525, 370] width 145 height 40
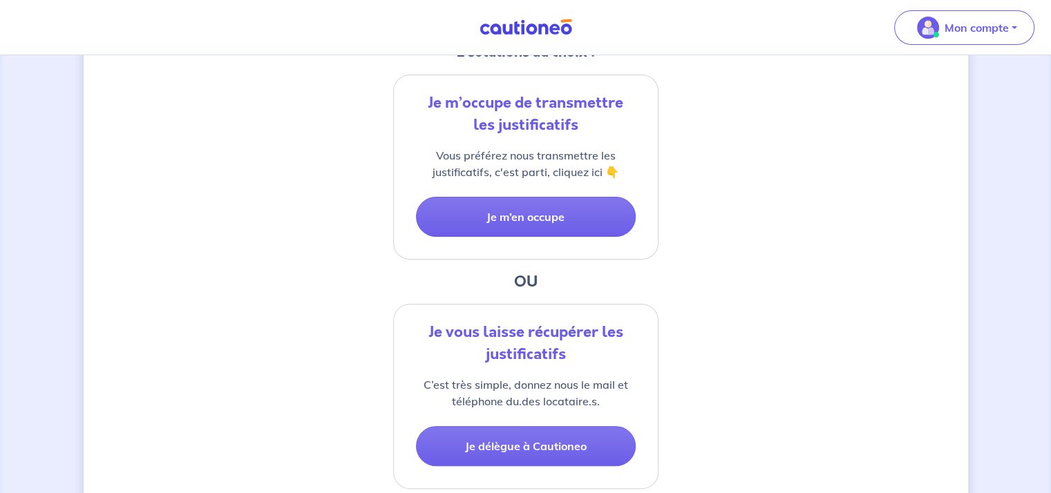
scroll to position [302, 0]
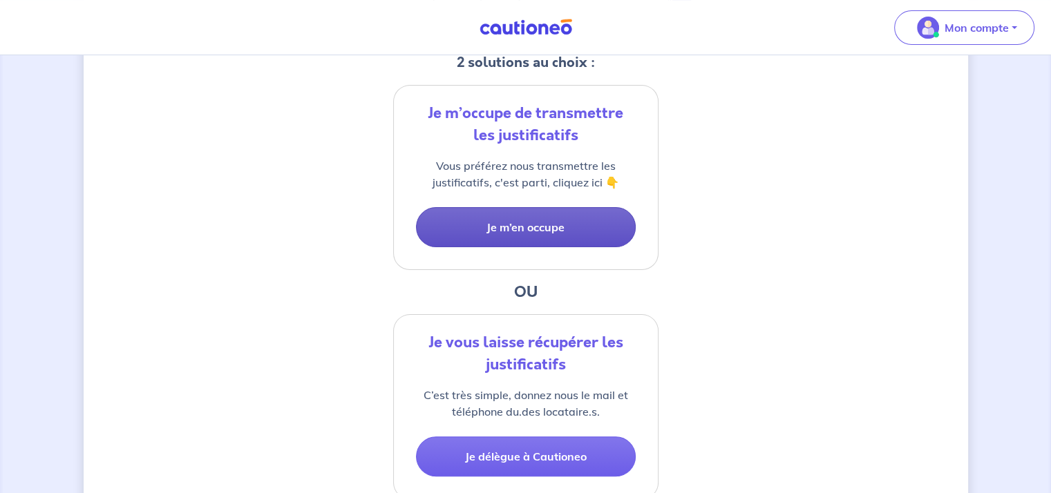
click at [531, 229] on button "Je m’en occupe" at bounding box center [526, 227] width 220 height 40
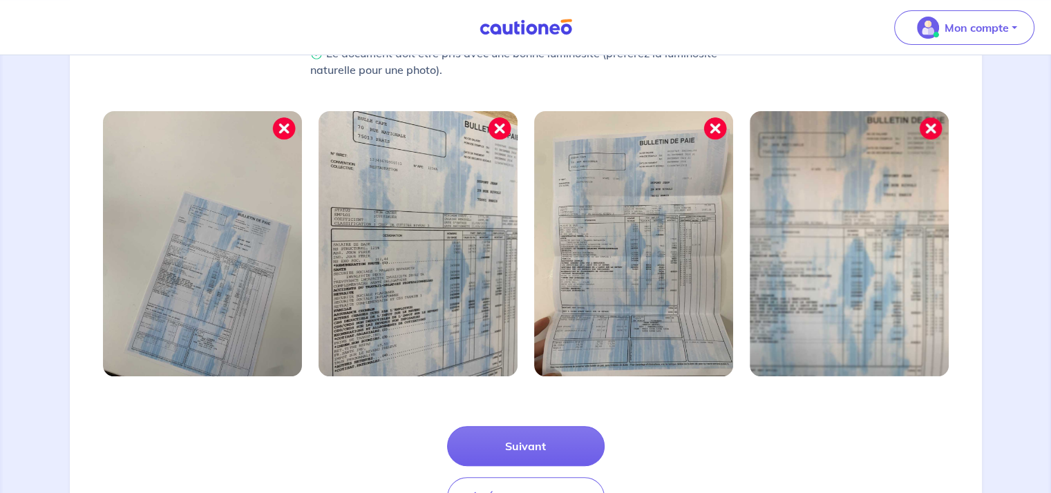
scroll to position [495, 0]
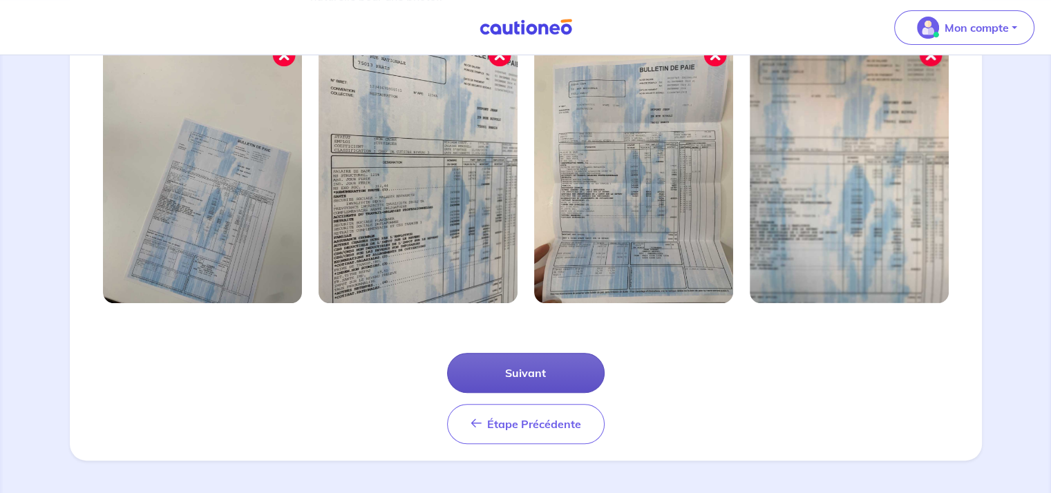
click at [561, 374] on button "Suivant" at bounding box center [526, 373] width 158 height 40
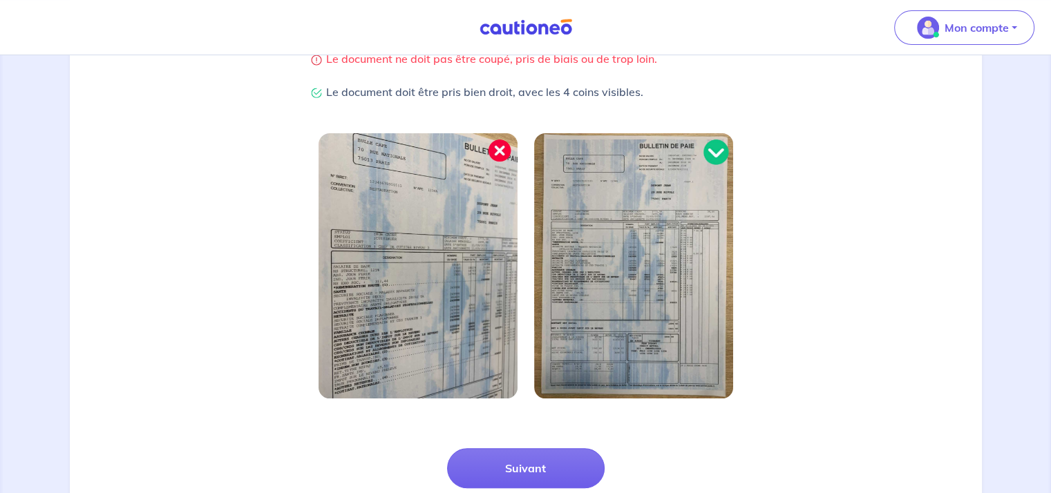
scroll to position [429, 0]
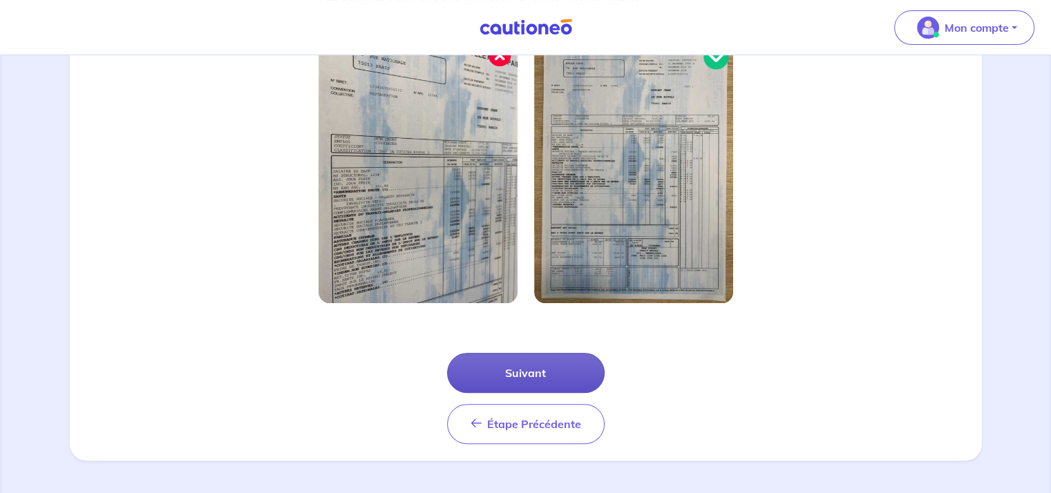
click at [529, 370] on button "Suivant" at bounding box center [526, 373] width 158 height 40
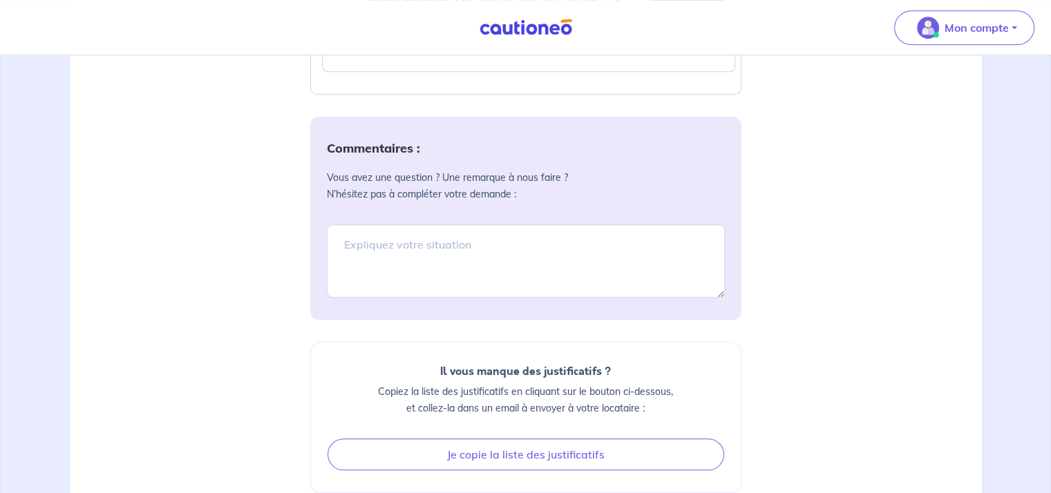
scroll to position [1263, 0]
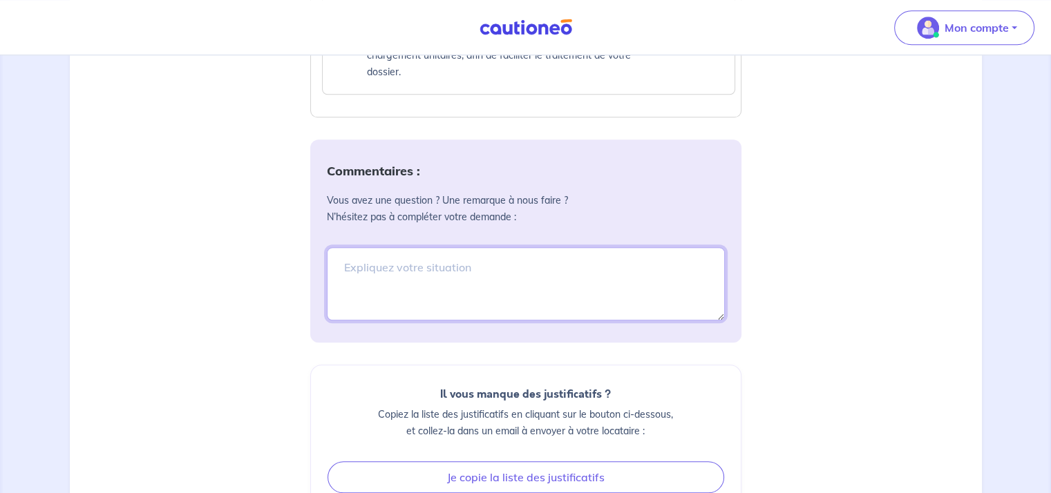
click at [392, 279] on textarea at bounding box center [526, 283] width 398 height 73
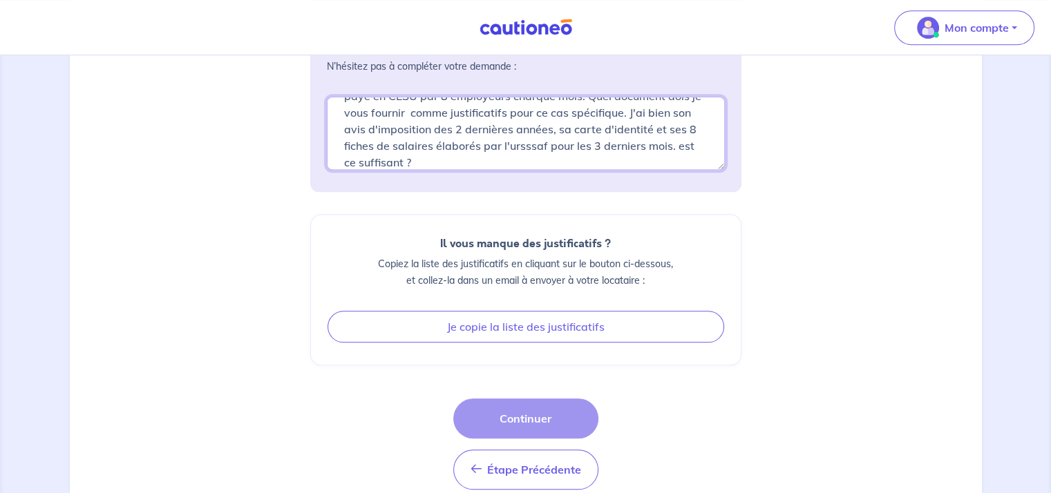
scroll to position [1457, 0]
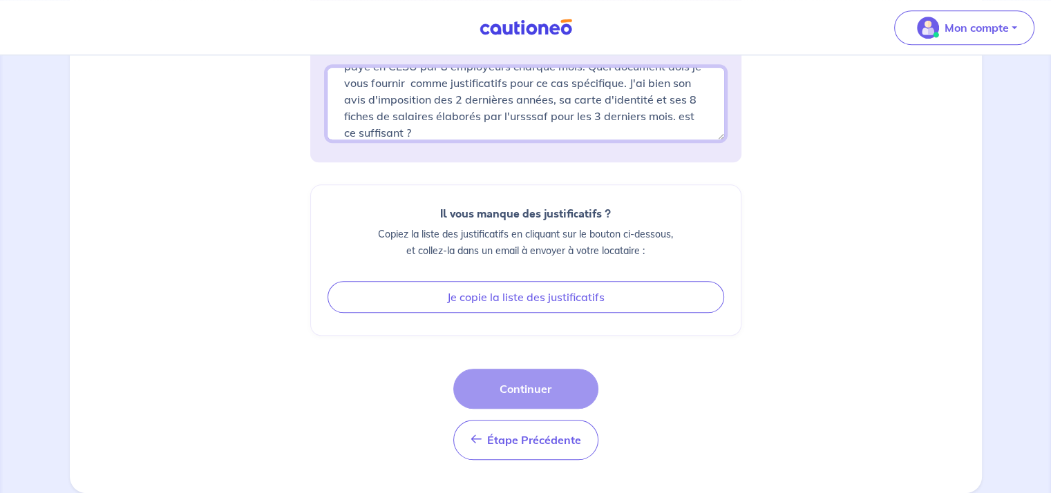
type textarea "La locataire que je veux assurée est une femme de ménage qui est payé en CESU p…"
click at [546, 394] on div "Étape Précédente Étape Précédente Continuer" at bounding box center [525, 414] width 145 height 91
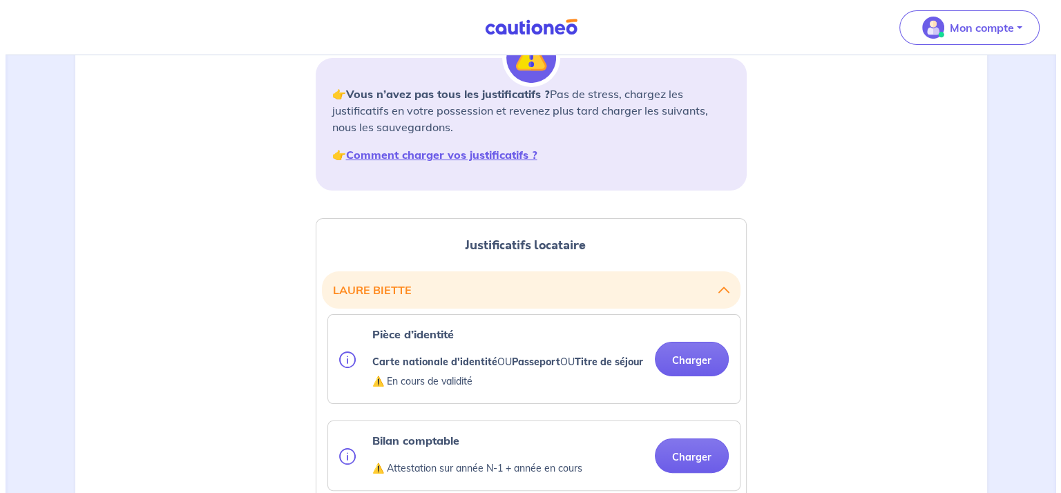
scroll to position [193, 0]
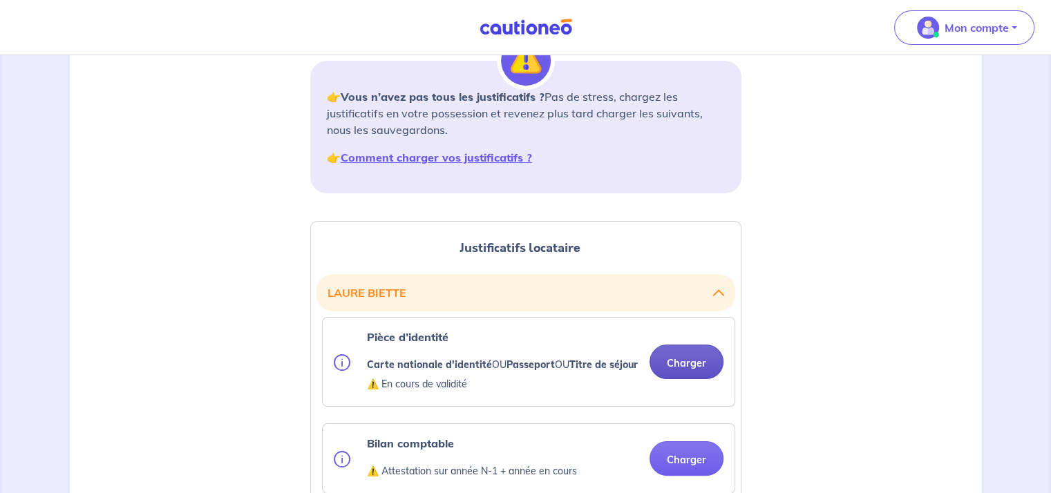
click at [705, 373] on button "Charger" at bounding box center [686, 362] width 74 height 35
click at [340, 364] on img at bounding box center [342, 362] width 17 height 17
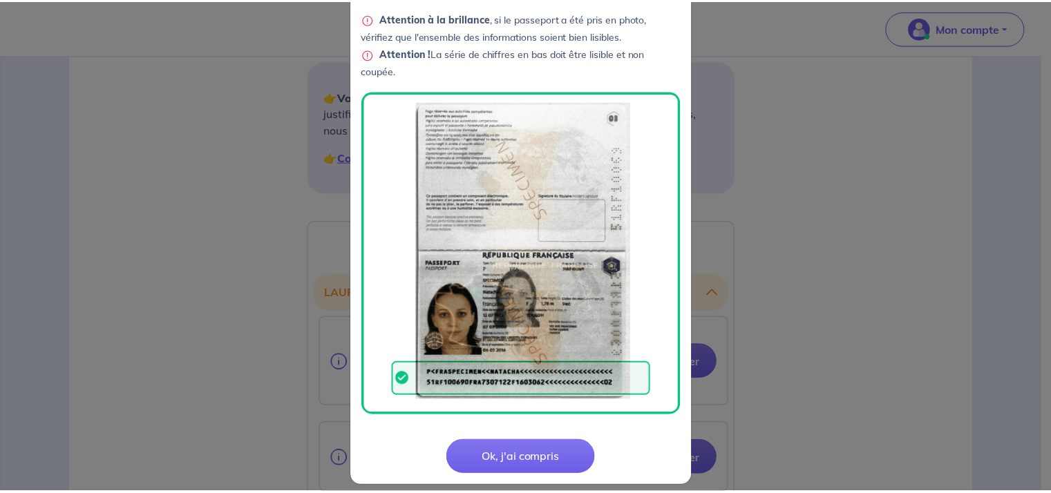
scroll to position [464, 0]
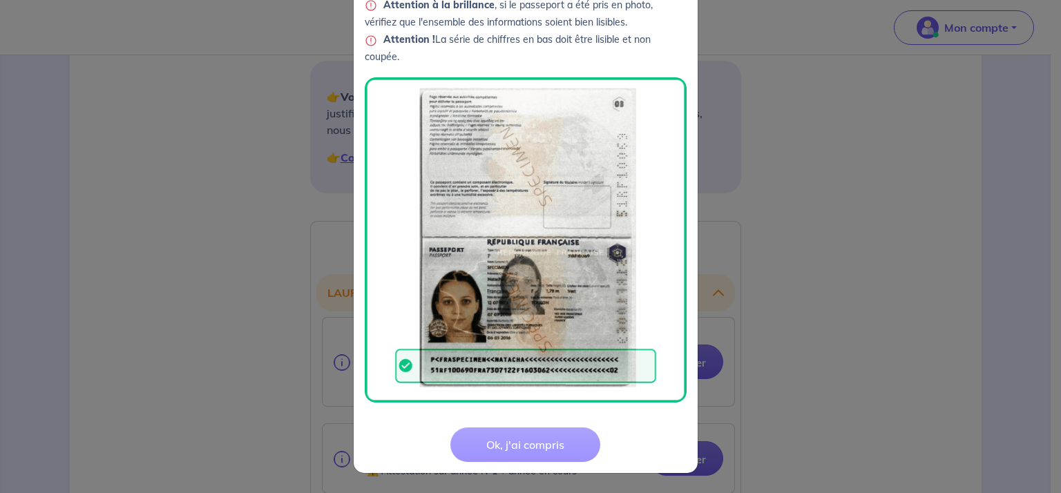
click at [509, 442] on button "Ok, j'ai compris" at bounding box center [526, 445] width 150 height 35
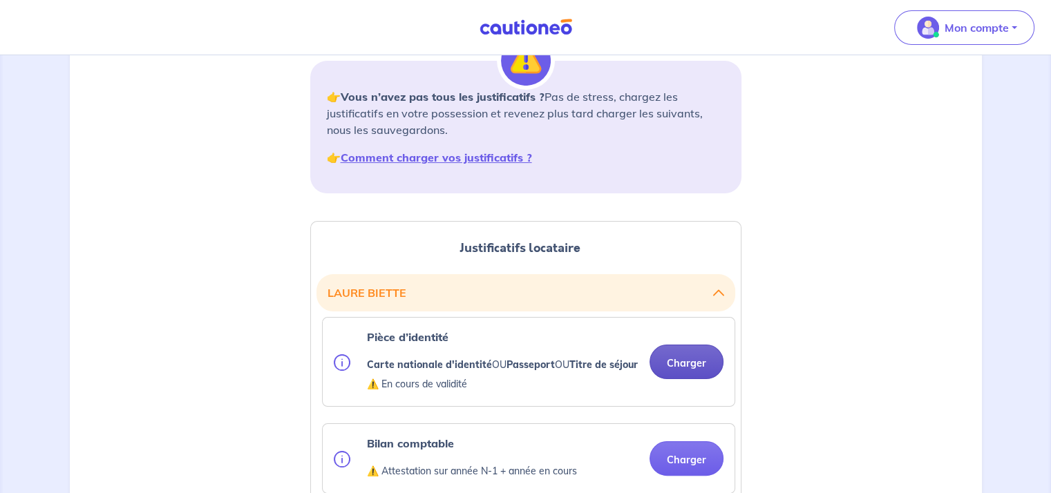
click at [695, 364] on button "Charger" at bounding box center [686, 362] width 74 height 35
drag, startPoint x: 705, startPoint y: 370, endPoint x: 683, endPoint y: 367, distance: 22.3
click at [683, 367] on button "Charger" at bounding box center [686, 362] width 74 height 35
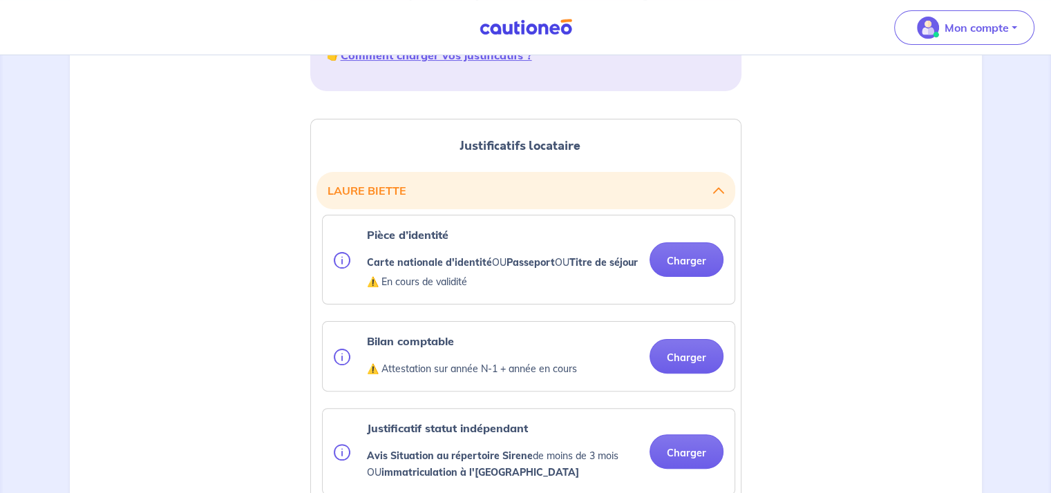
scroll to position [278, 0]
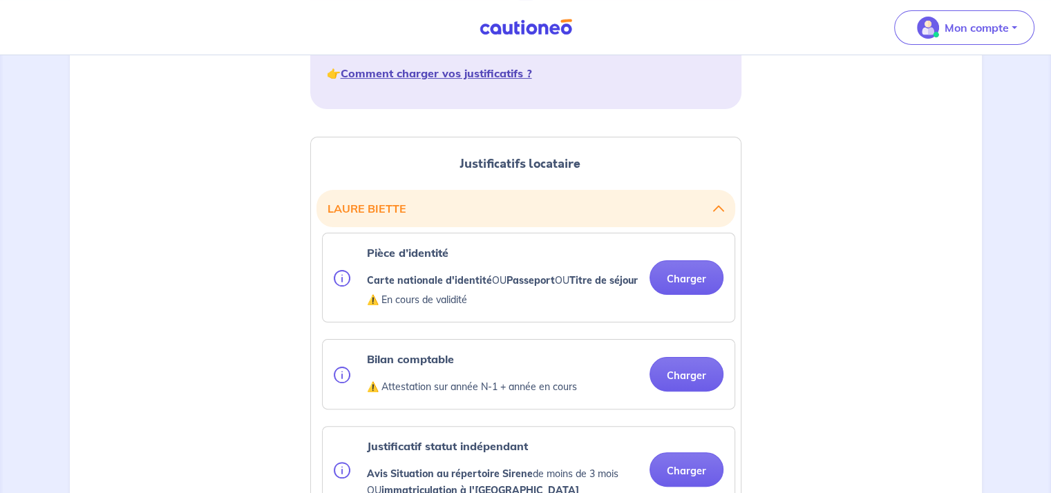
click at [466, 71] on strong "Comment charger vos justificatifs ?" at bounding box center [436, 73] width 191 height 14
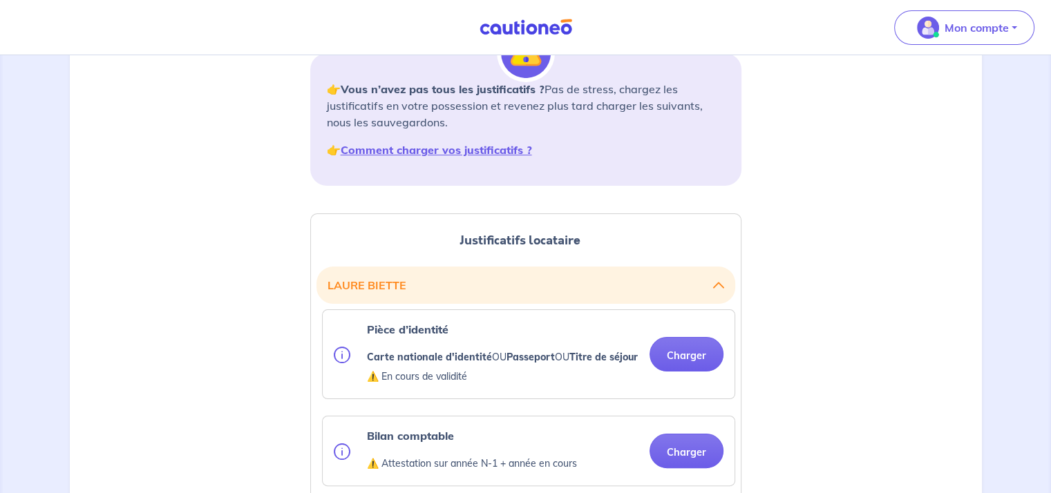
scroll to position [213, 0]
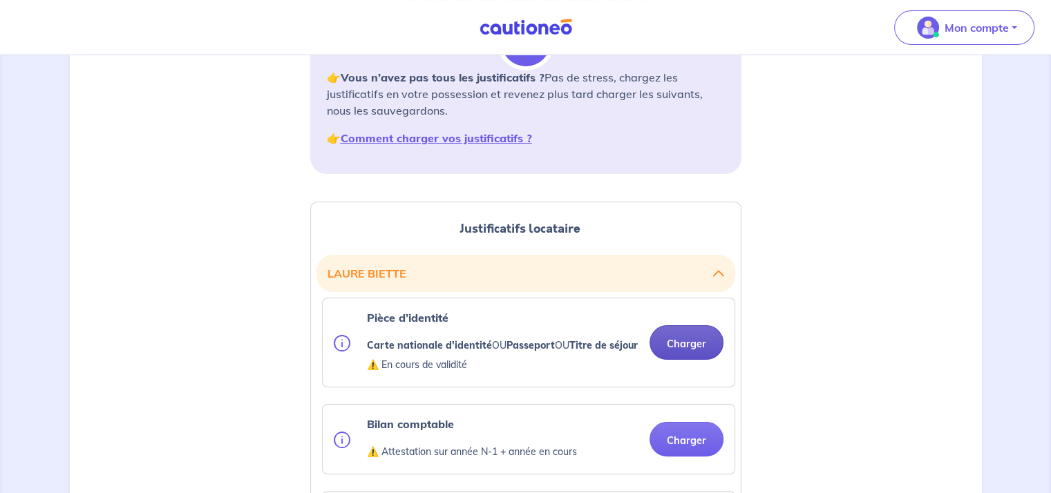
click at [674, 350] on button "Charger" at bounding box center [686, 342] width 74 height 35
drag, startPoint x: 688, startPoint y: 354, endPoint x: 855, endPoint y: 407, distance: 174.6
click at [677, 350] on button "Charger" at bounding box center [686, 342] width 74 height 35
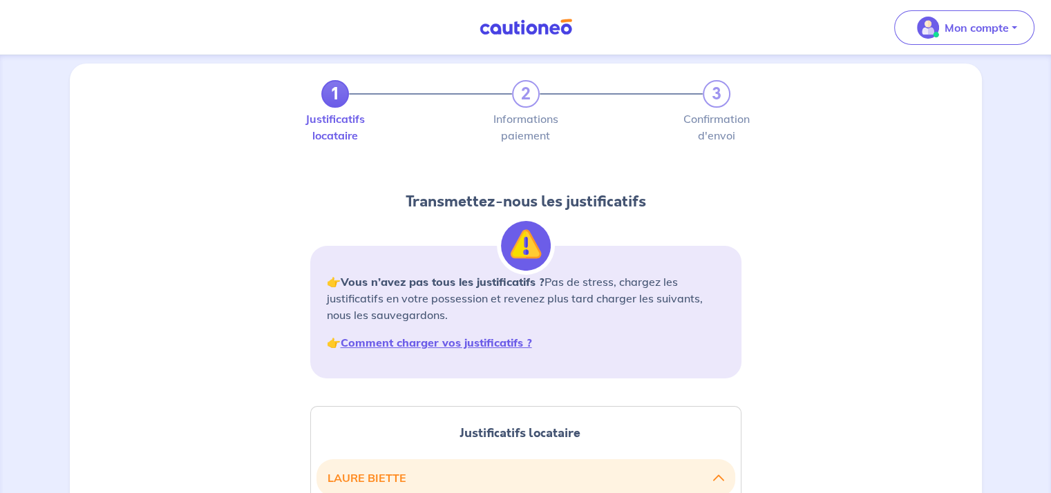
scroll to position [0, 0]
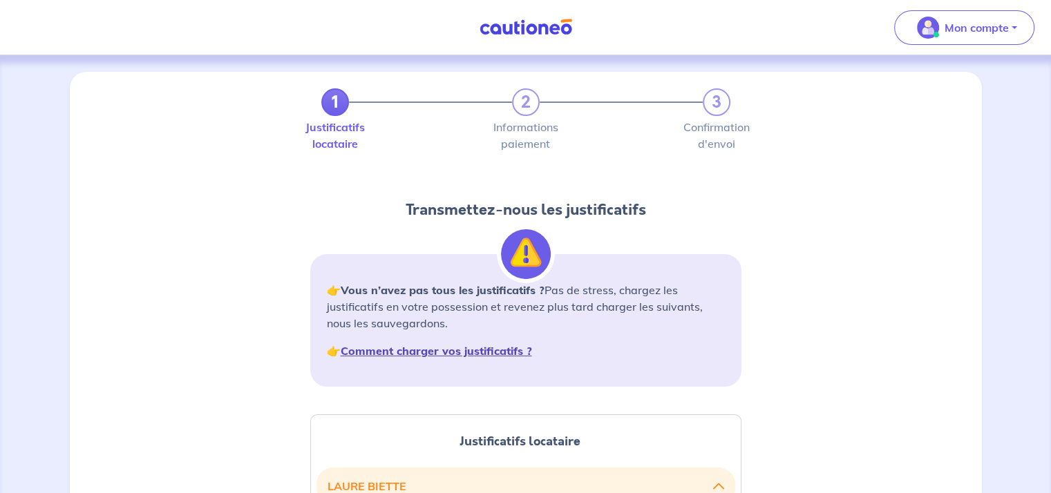
click at [459, 350] on strong "Comment charger vos justificatifs ?" at bounding box center [436, 351] width 191 height 14
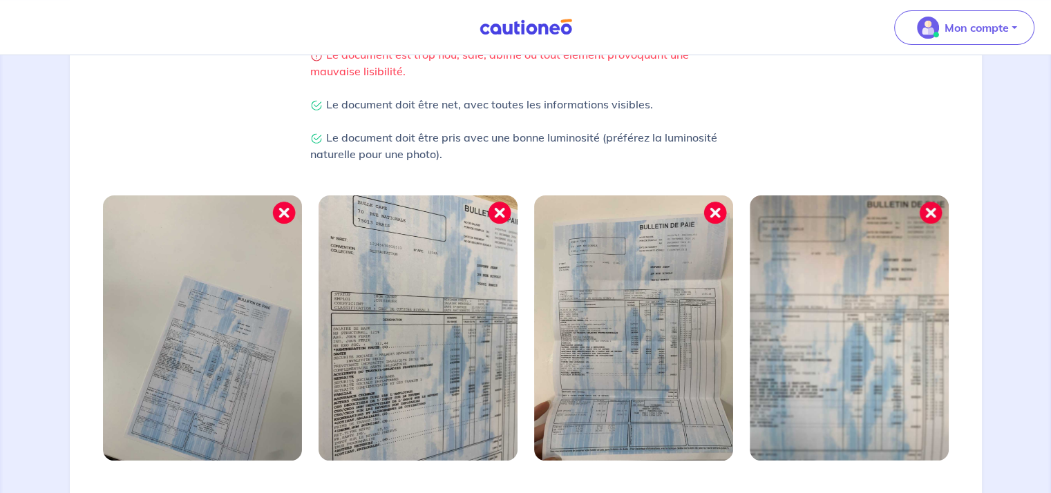
scroll to position [495, 0]
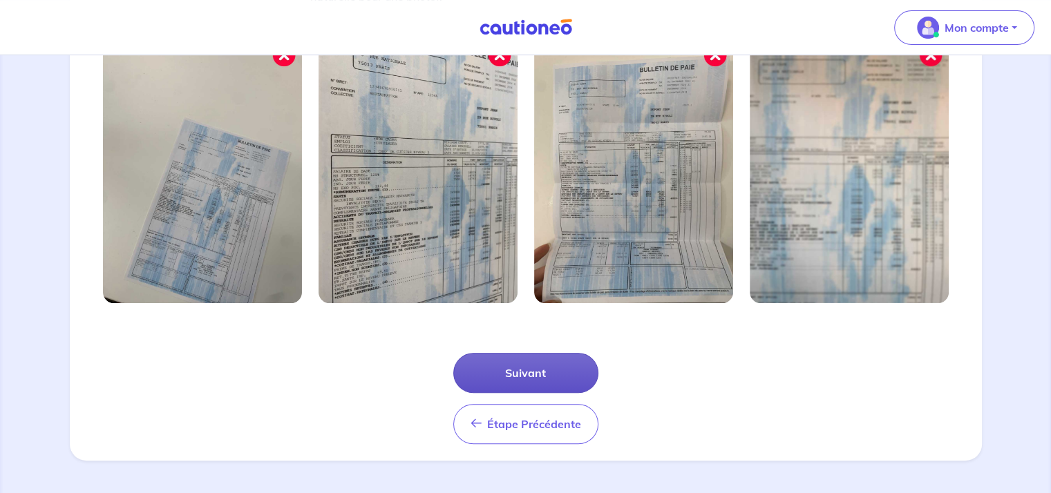
click at [549, 366] on button "Suivant" at bounding box center [525, 373] width 145 height 40
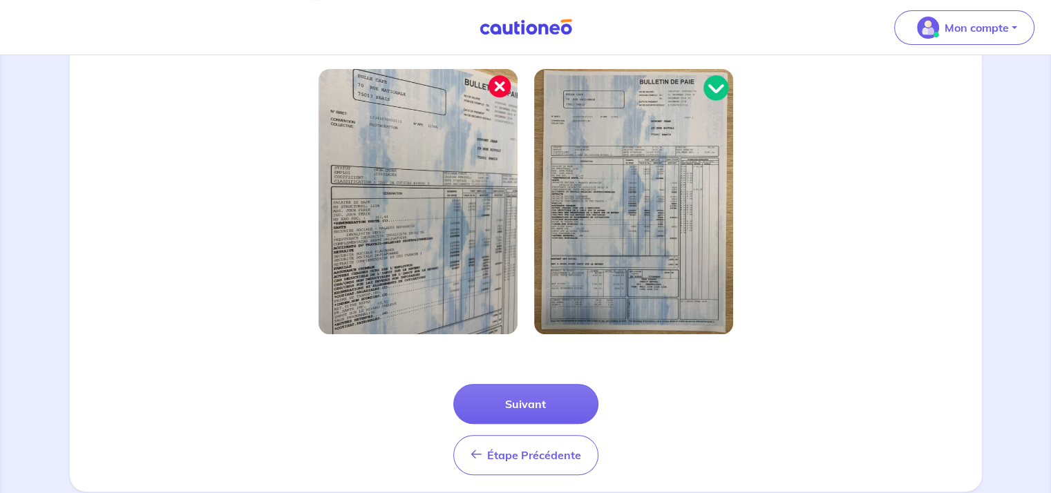
scroll to position [429, 0]
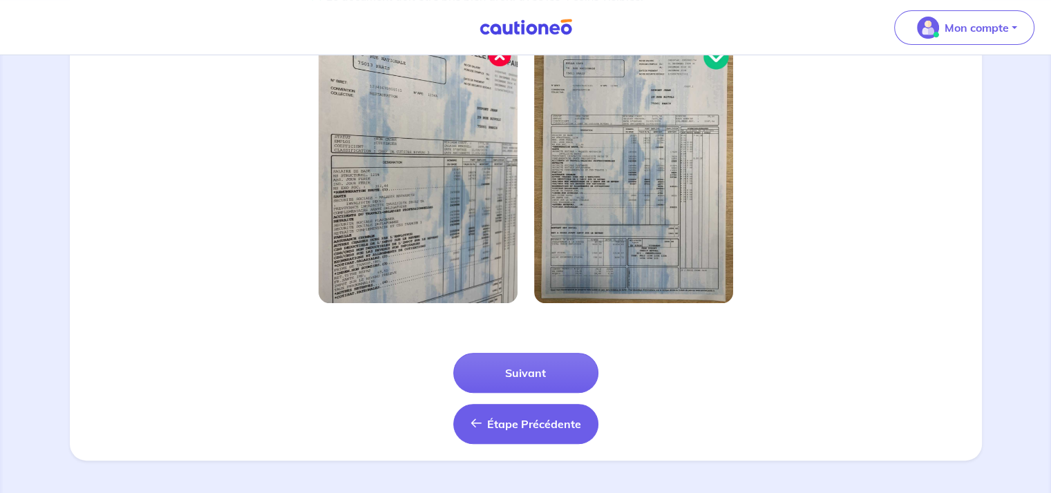
click at [506, 424] on span "Étape Précédente" at bounding box center [534, 424] width 94 height 14
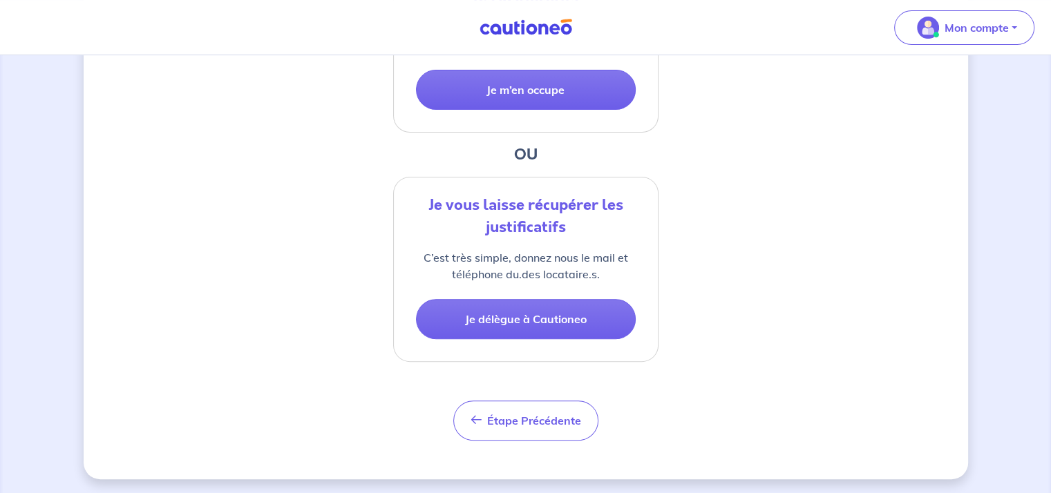
scroll to position [441, 0]
